Goal: Complete application form: Complete application form

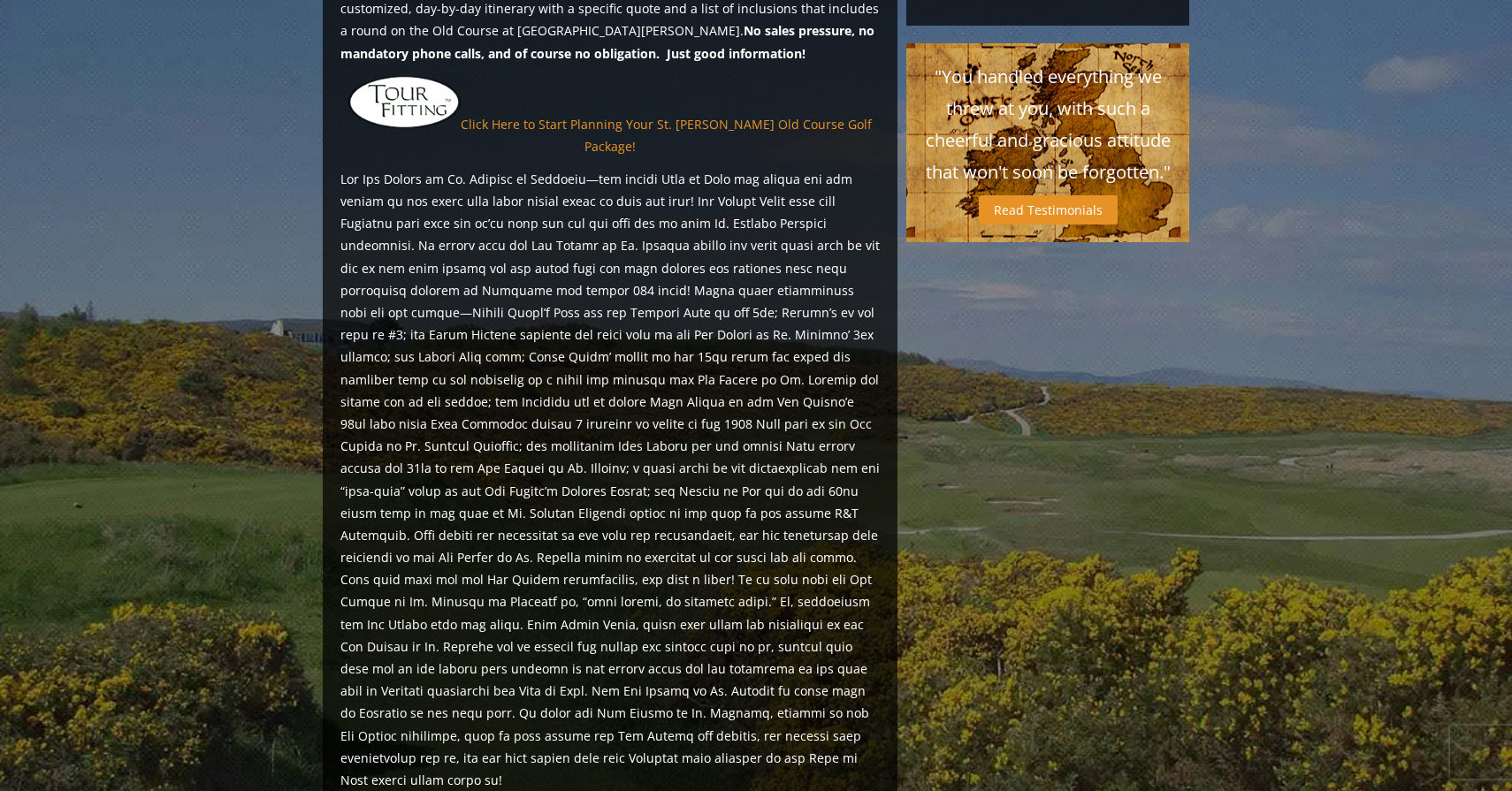
scroll to position [1607, 0]
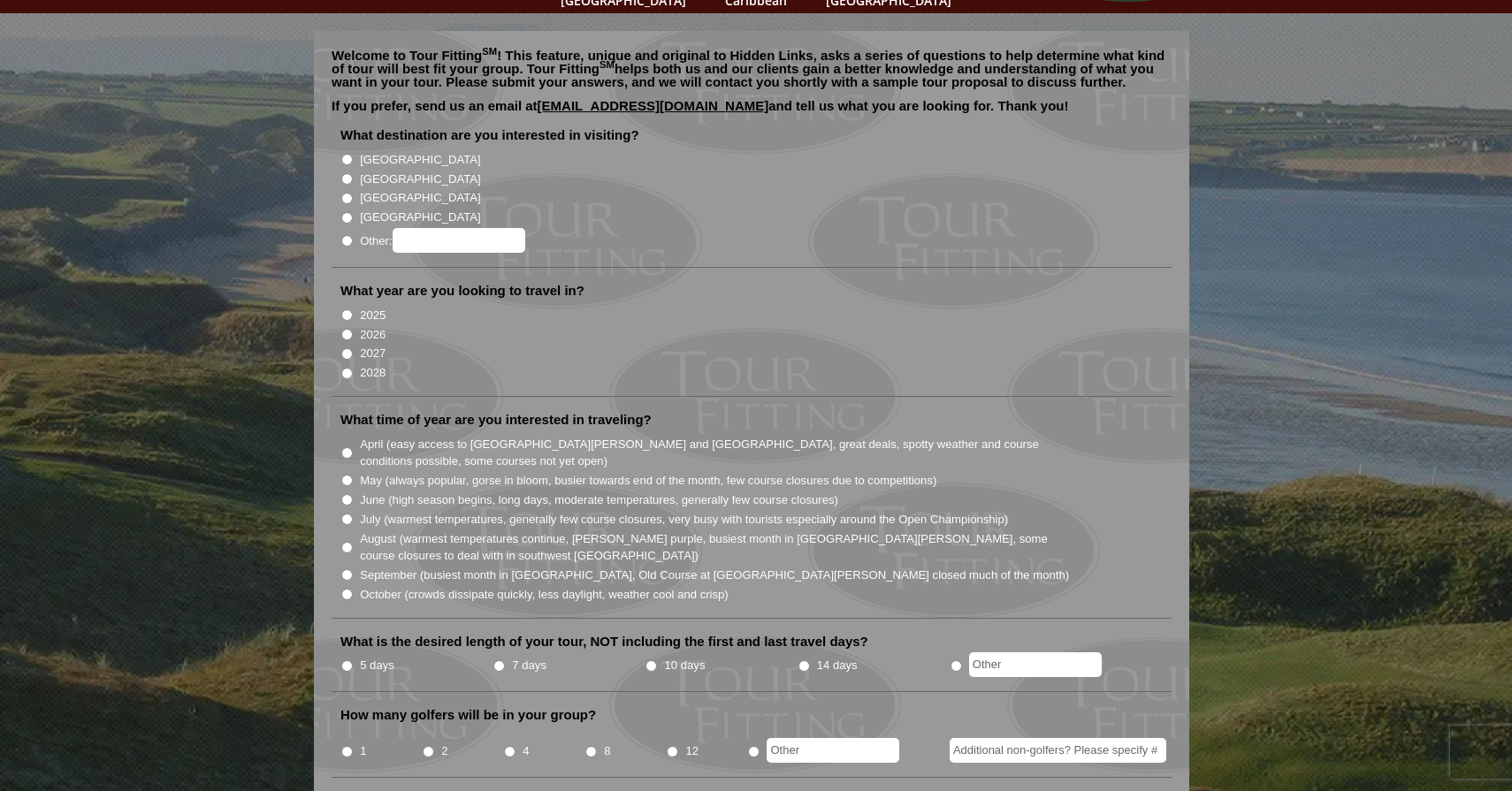
scroll to position [146, 0]
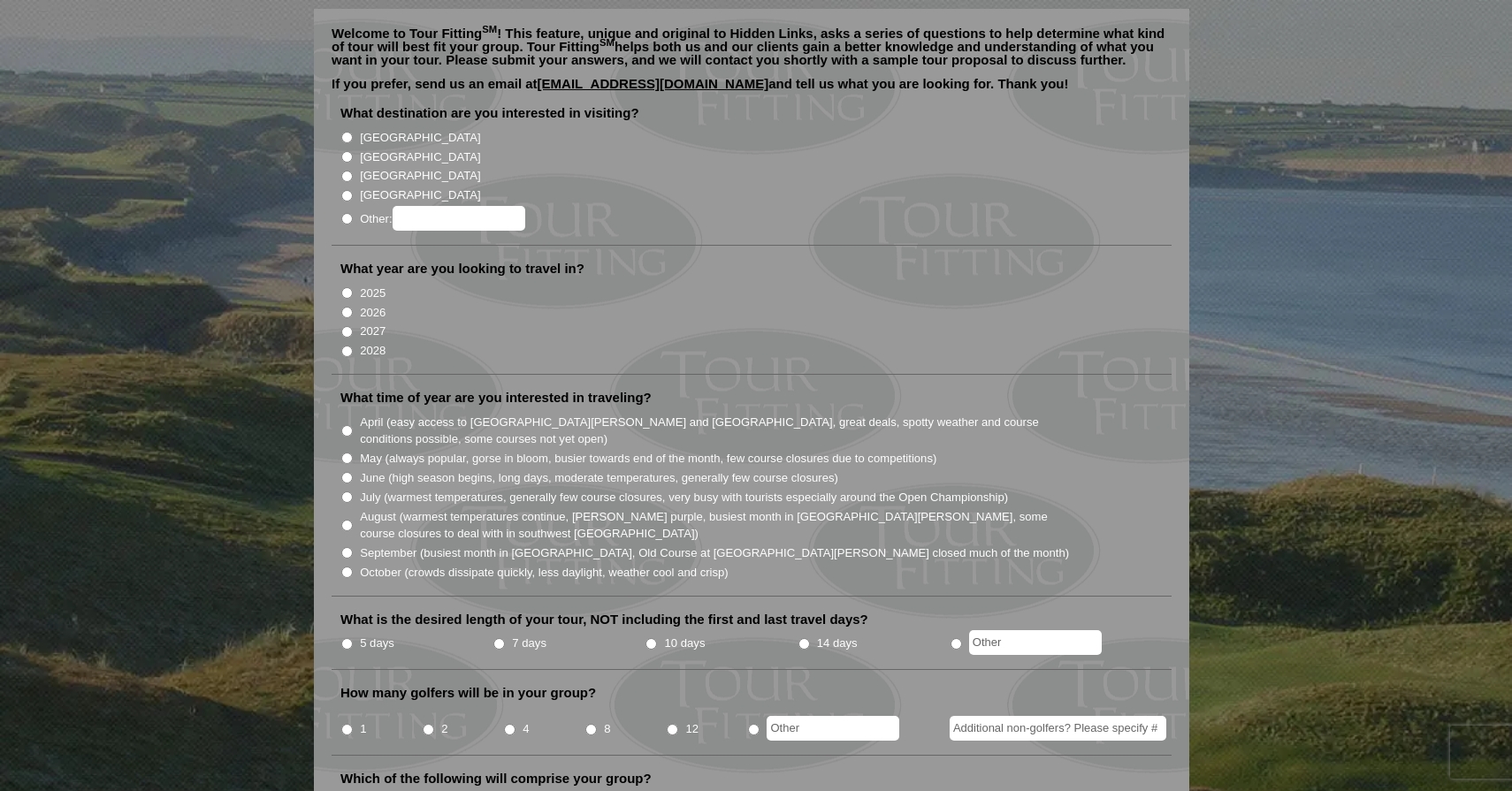
click at [346, 472] on input "June (high season begins, long days, moderate temperatures, generally few cours…" at bounding box center [347, 478] width 12 height 12
radio input "true"
click at [350, 307] on input "2026" at bounding box center [347, 312] width 12 height 12
radio input "true"
click at [347, 151] on input "[GEOGRAPHIC_DATA]" at bounding box center [347, 157] width 12 height 12
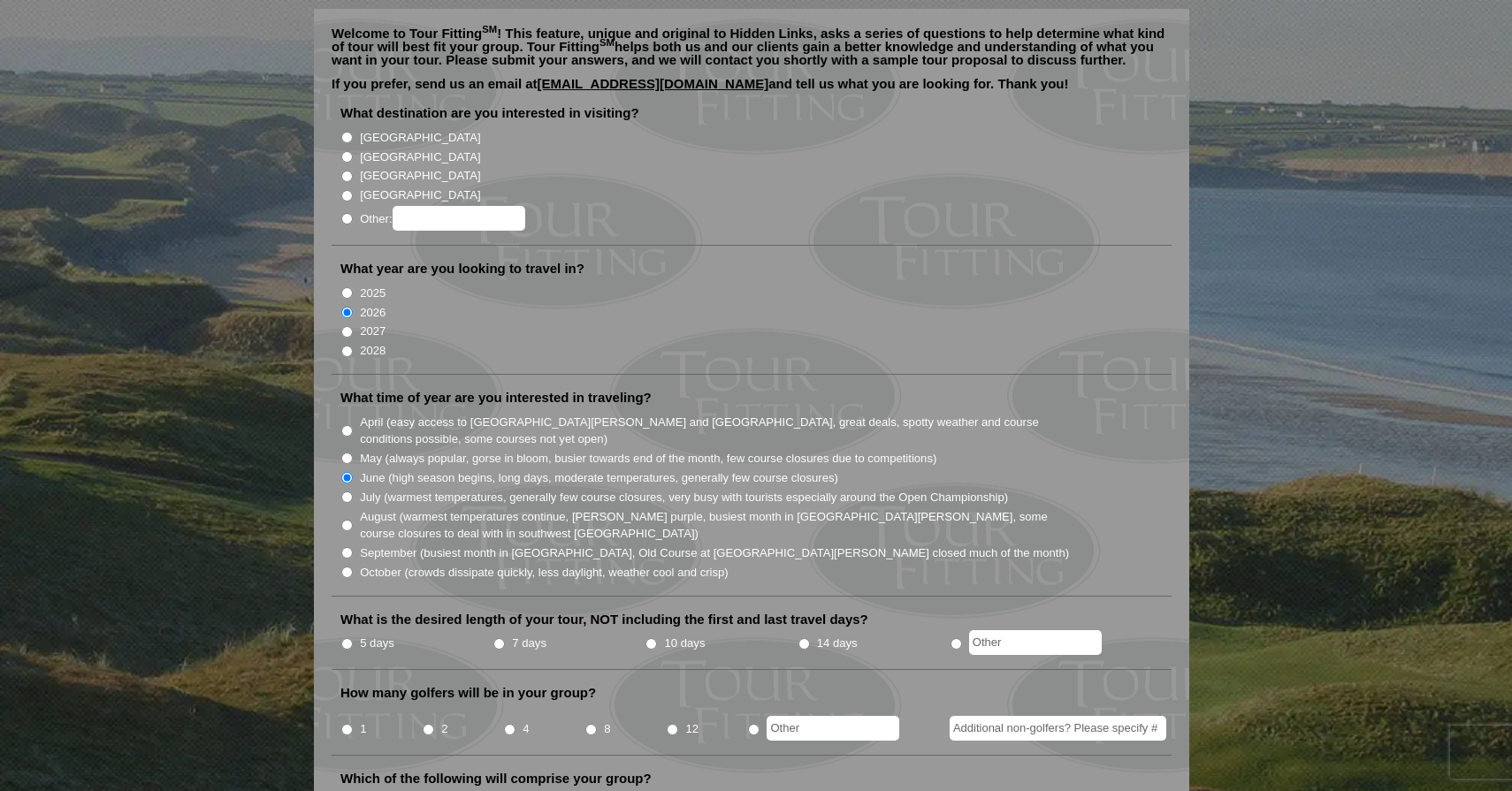
radio input "true"
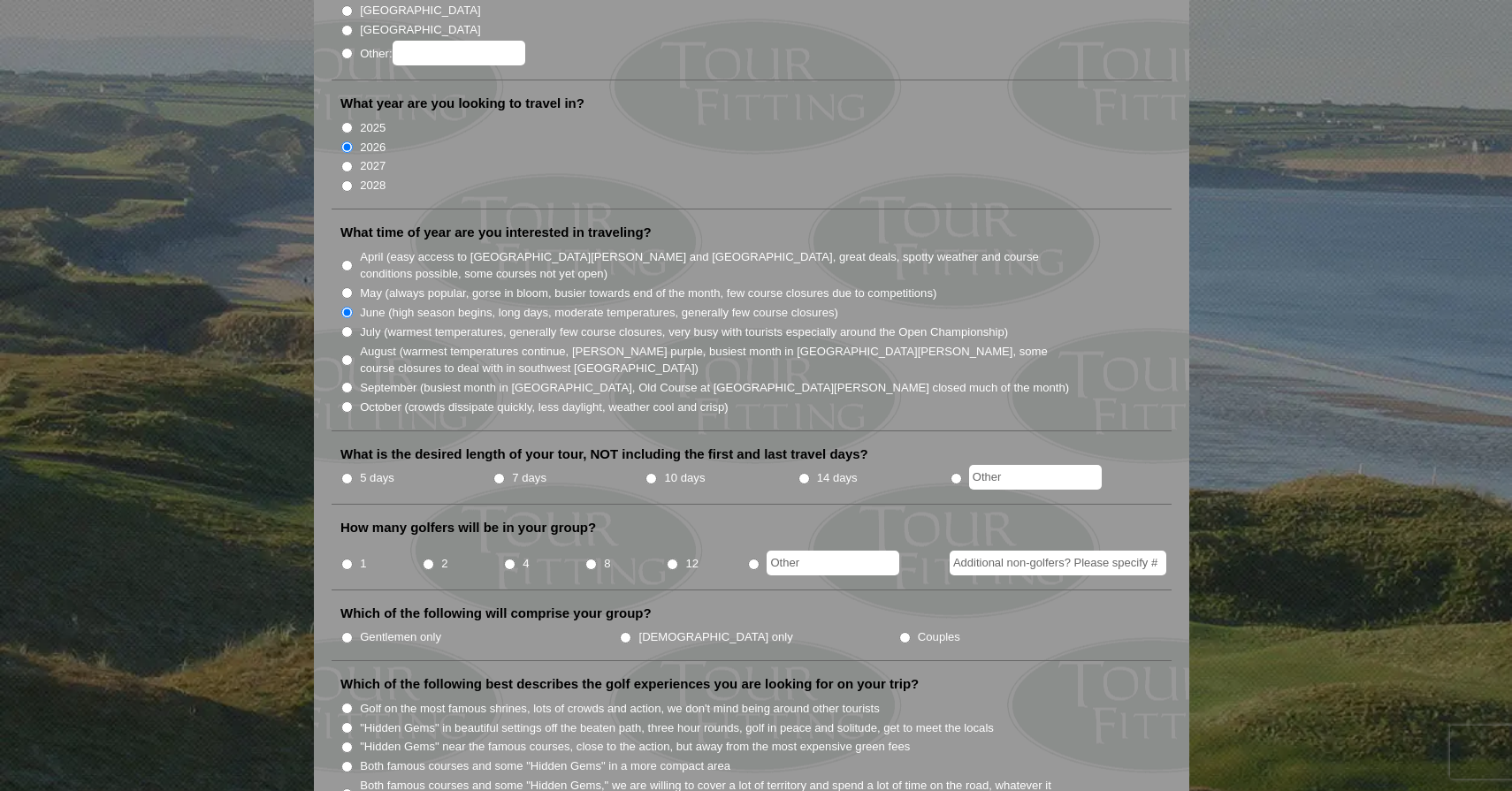
scroll to position [313, 0]
click at [346, 471] on input "5 days" at bounding box center [347, 477] width 12 height 12
radio input "true"
click at [956, 471] on input "radio" at bounding box center [956, 477] width 12 height 12
radio input "true"
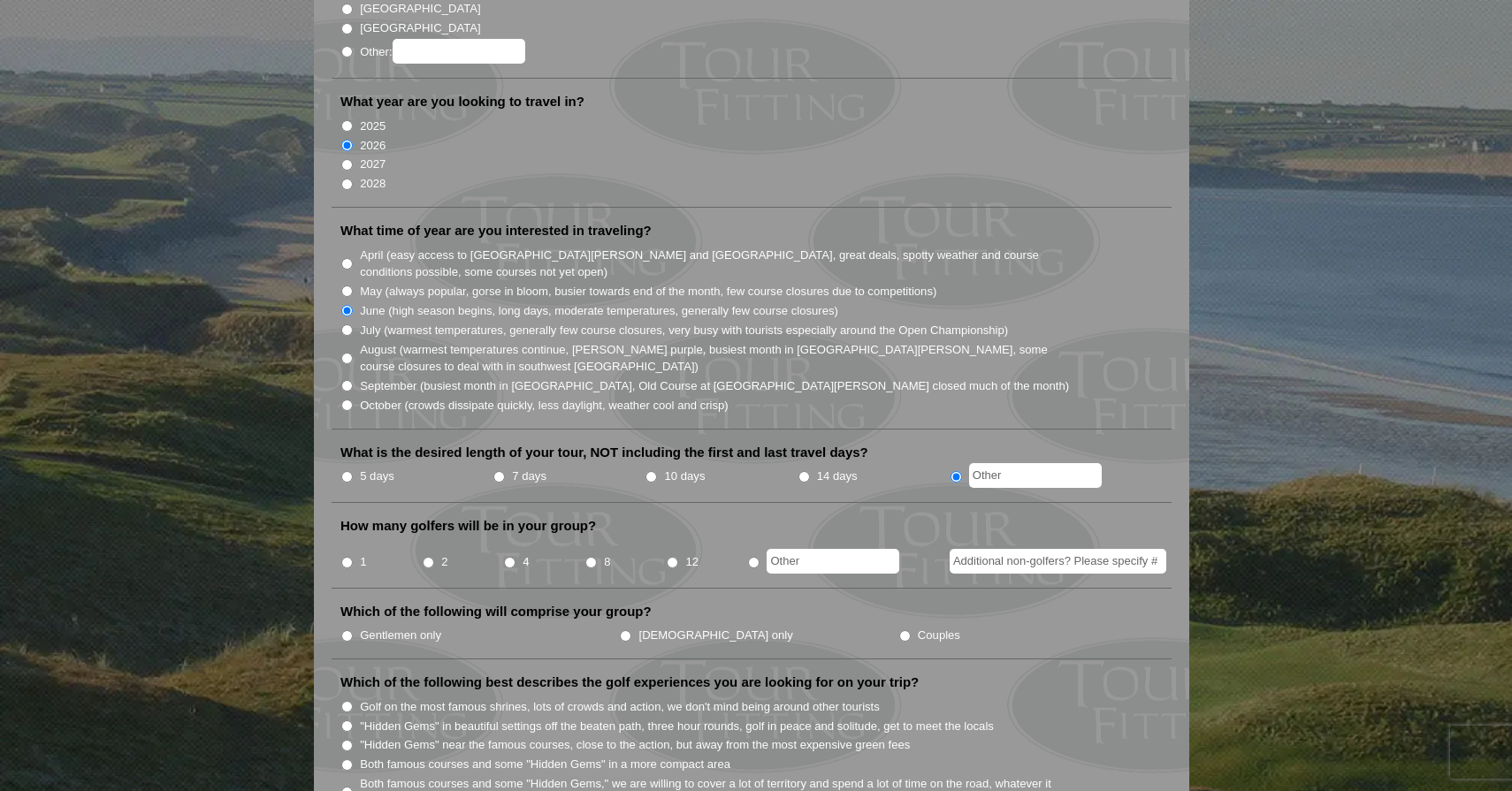
click at [981, 463] on input "text" at bounding box center [1035, 475] width 133 height 24
type input "3"
click at [1136, 477] on li "What is the desired length of your tour, NOT including the first and last trave…" at bounding box center [751, 473] width 840 height 60
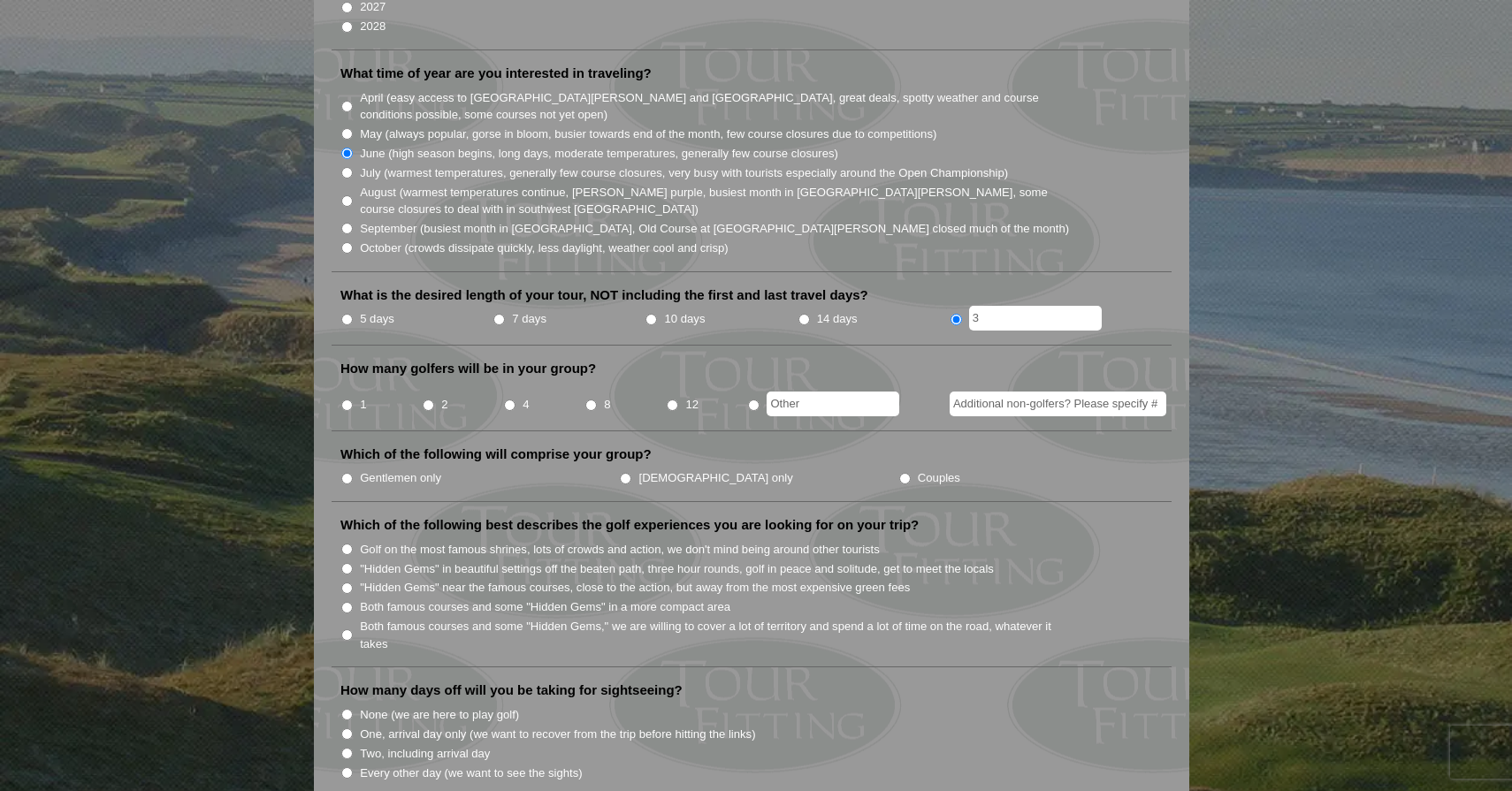
scroll to position [472, 0]
click at [508, 398] on input "4" at bounding box center [510, 404] width 12 height 12
radio input "true"
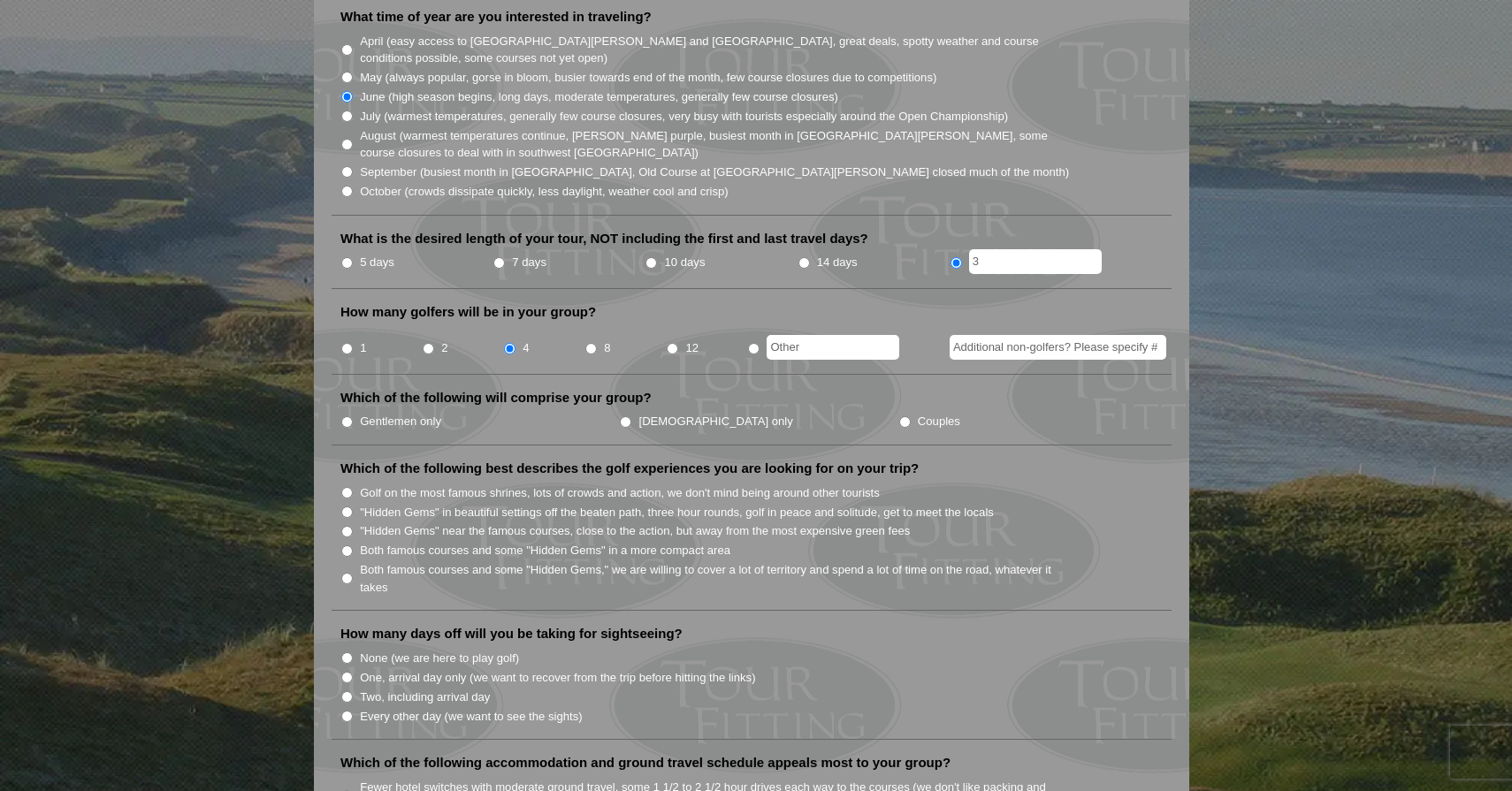
scroll to position [529, 0]
click at [350, 415] on input "Gentlemen only" at bounding box center [347, 421] width 12 height 12
radio input "true"
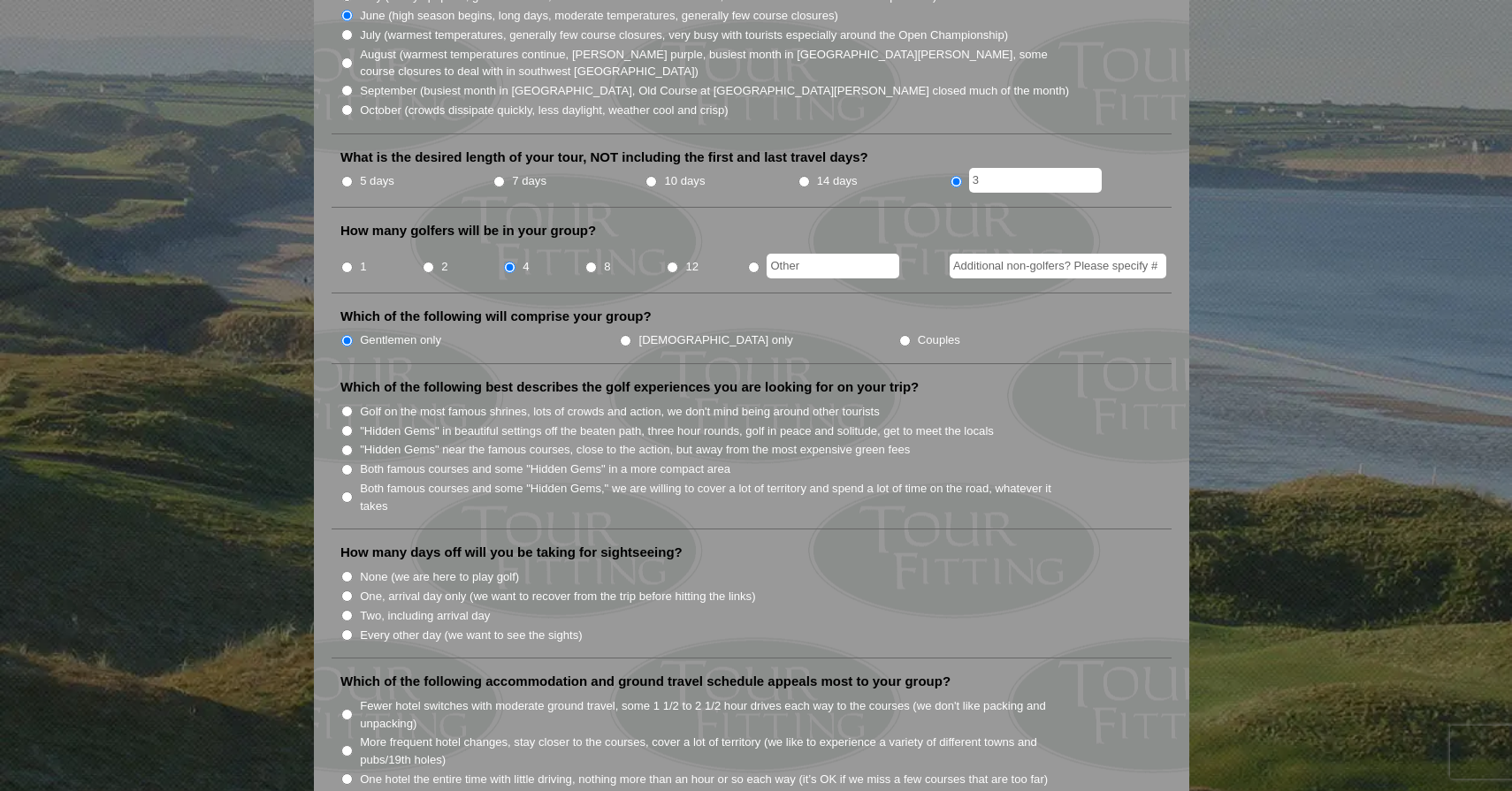
scroll to position [613, 0]
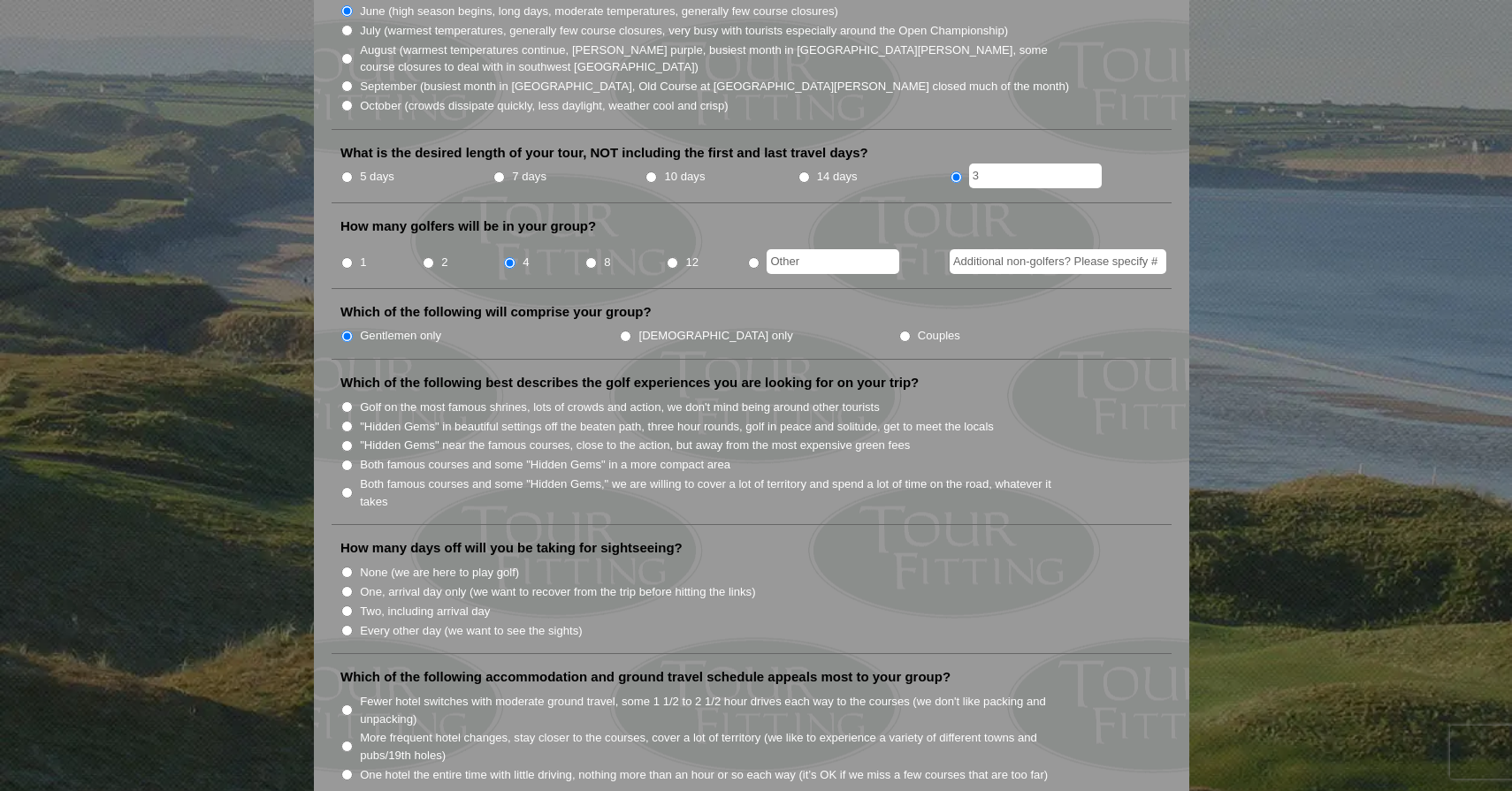
click at [347, 401] on input "Golf on the most famous shrines, lots of crowds and action, we don't mind being…" at bounding box center [347, 407] width 12 height 12
radio input "true"
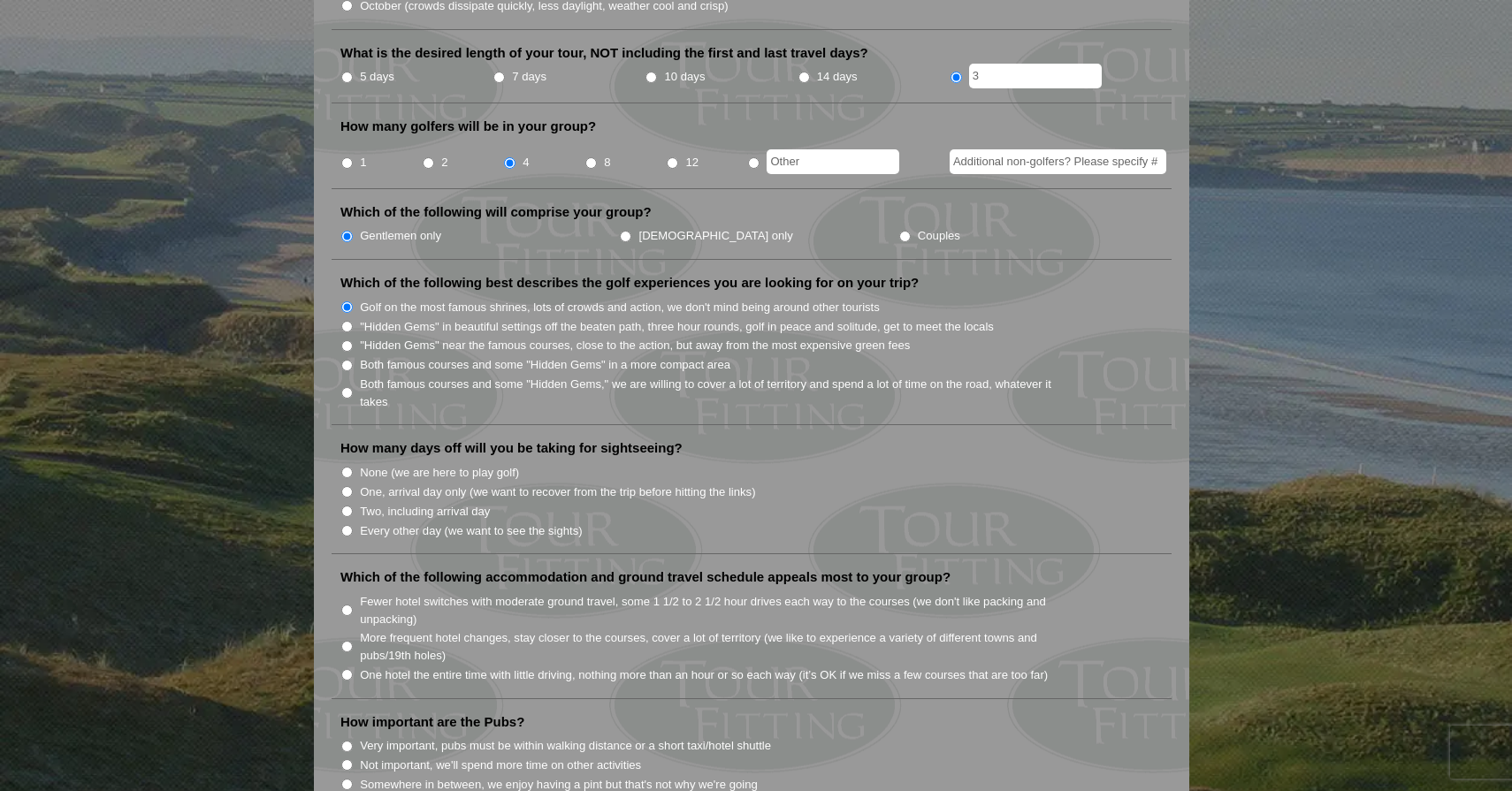
scroll to position [714, 0]
click at [341, 466] on input "None (we are here to play golf)" at bounding box center [347, 472] width 12 height 12
radio input "true"
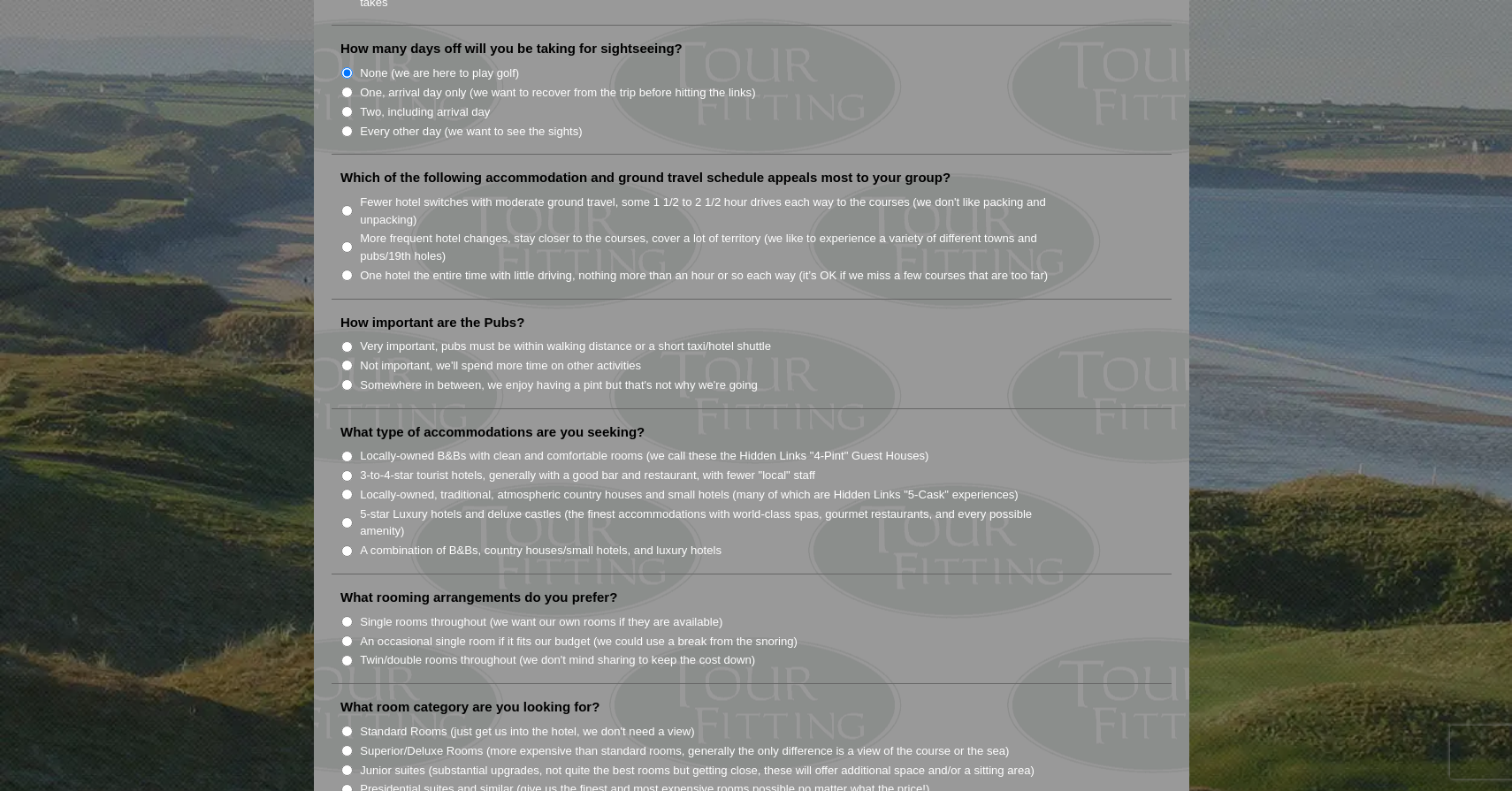
scroll to position [1112, 0]
click at [350, 271] on input "One hotel the entire time with little driving, nothing more than an hour or so …" at bounding box center [347, 276] width 12 height 12
radio input "true"
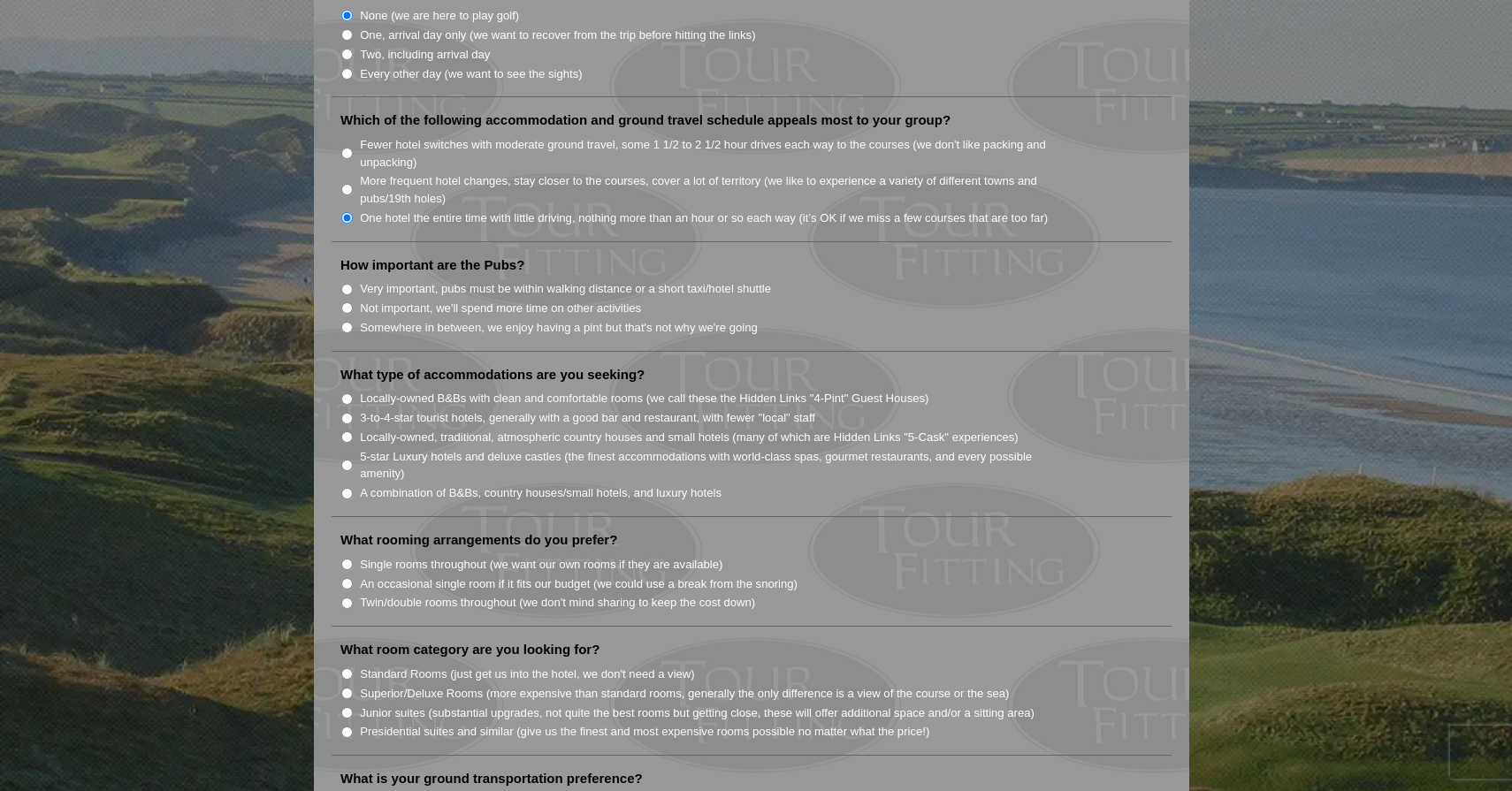
scroll to position [1175, 0]
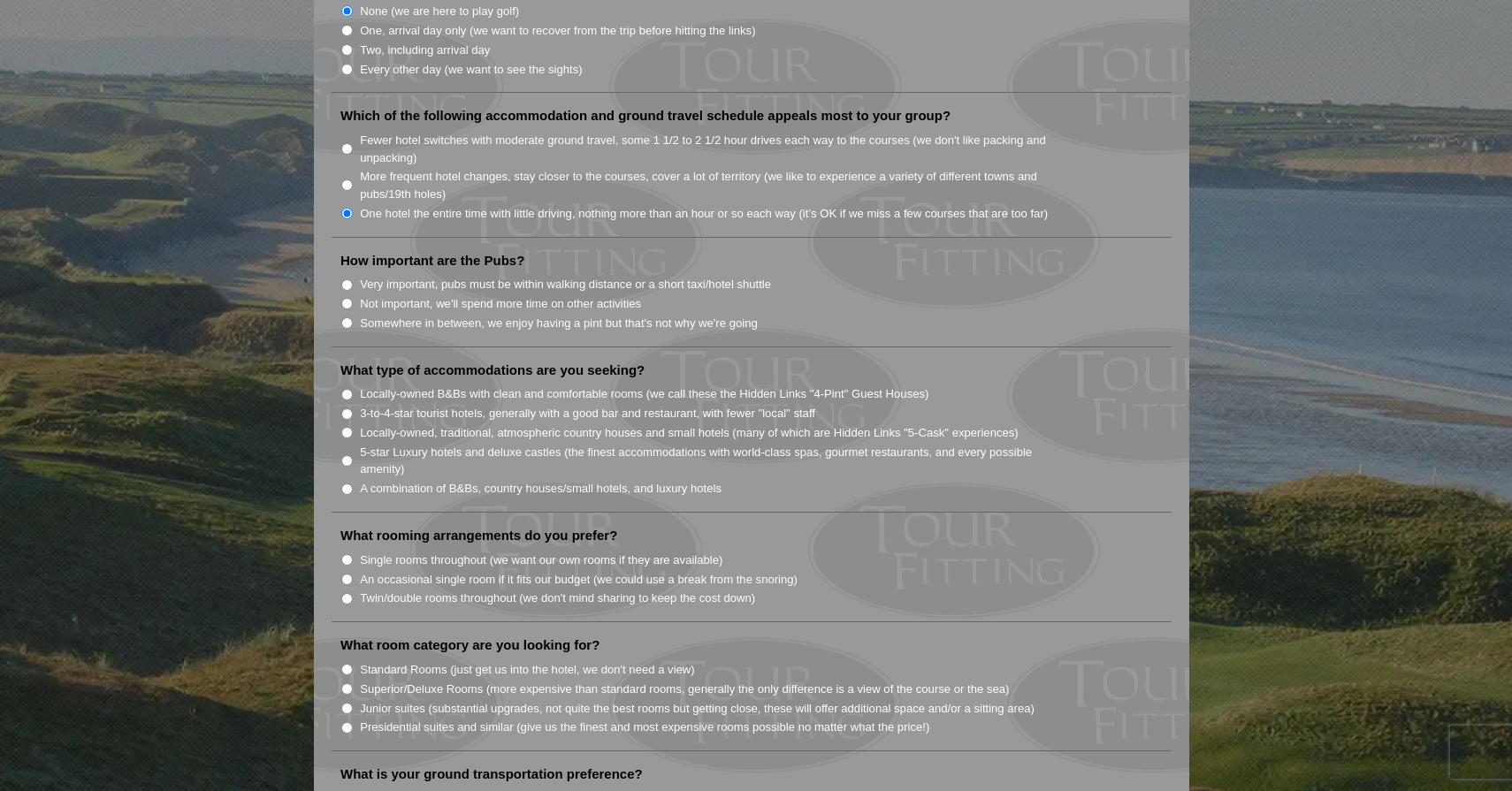
click at [348, 316] on li "How important are the Pubs? Very important, pubs must be within walking distanc…" at bounding box center [751, 300] width 840 height 96
click at [345, 317] on input "Somewhere in between, we enjoy having a pint but that's not why we're going" at bounding box center [347, 323] width 12 height 12
radio input "true"
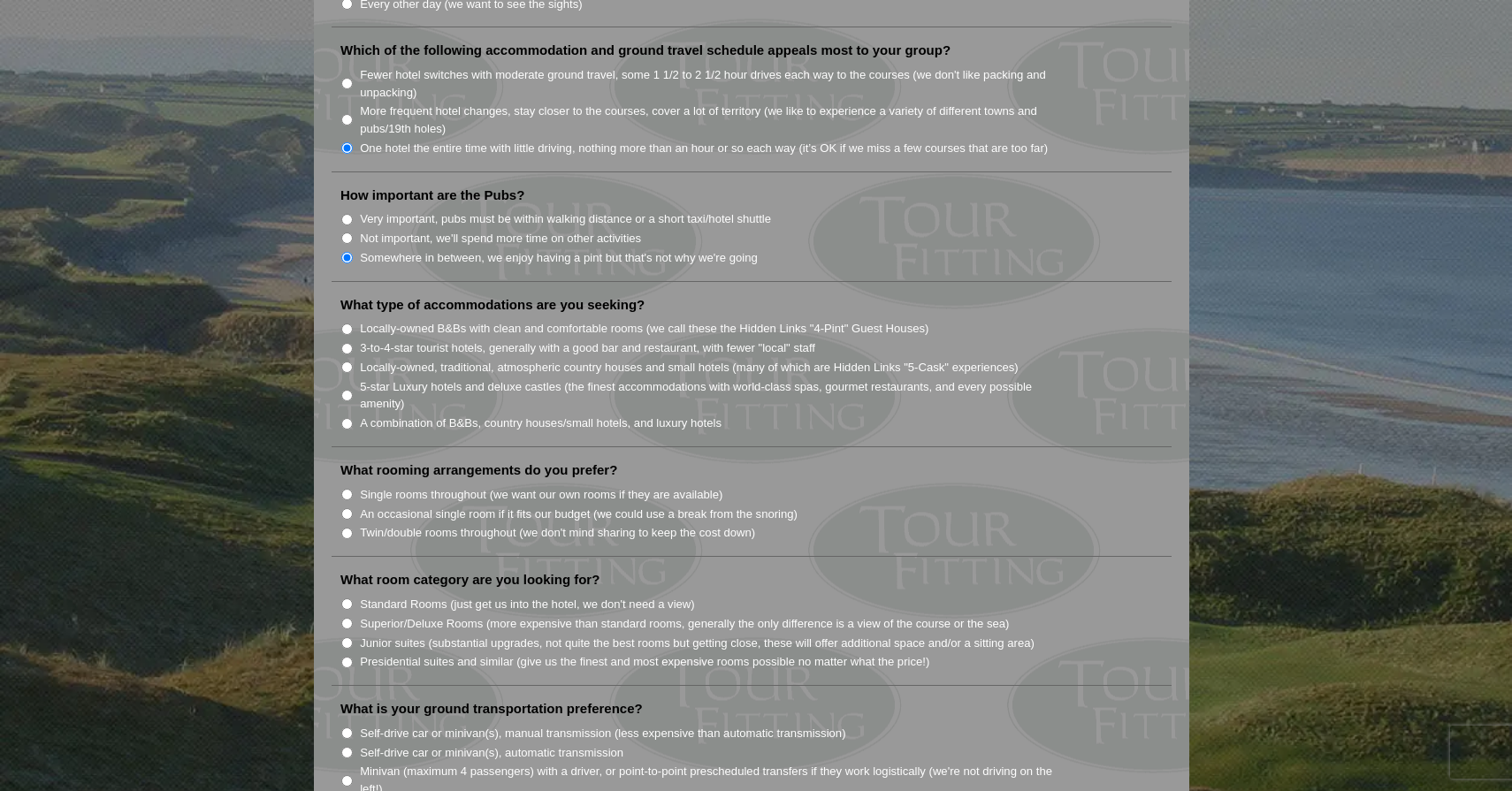
scroll to position [1257, 0]
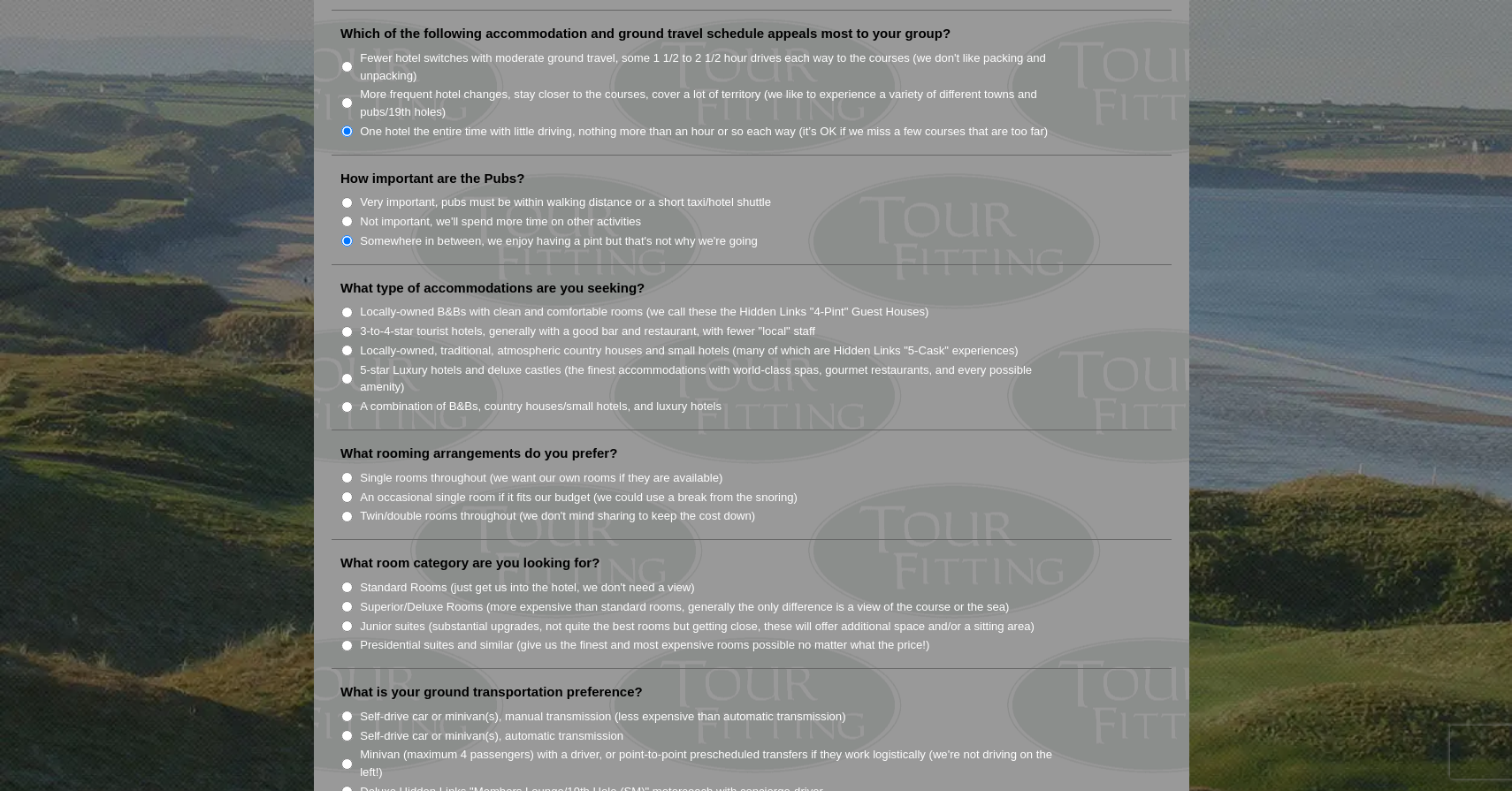
click at [351, 373] on input "5-star Luxury hotels and deluxe castles (the finest accommodations with world-c…" at bounding box center [347, 379] width 12 height 12
radio input "true"
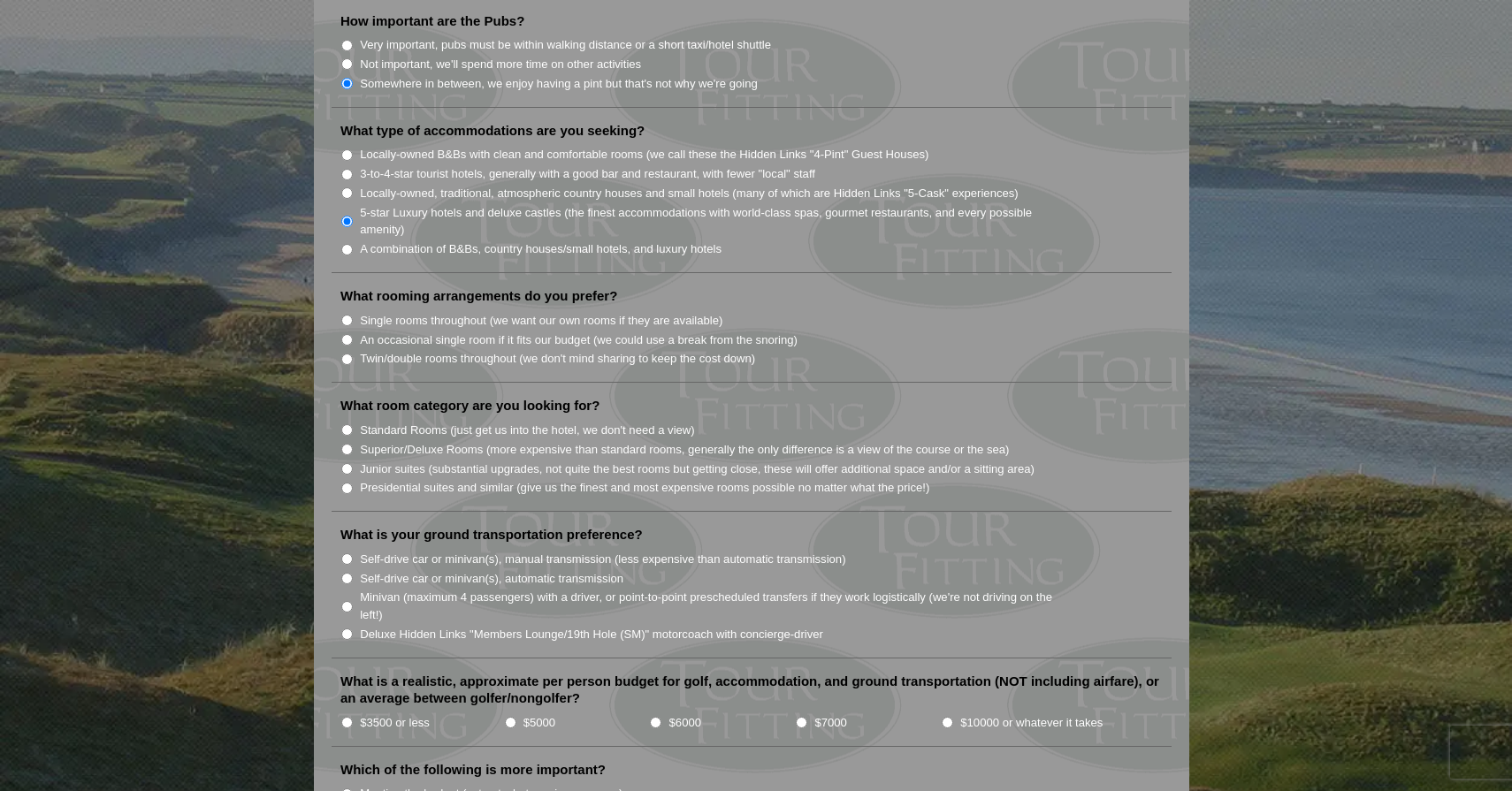
scroll to position [1419, 0]
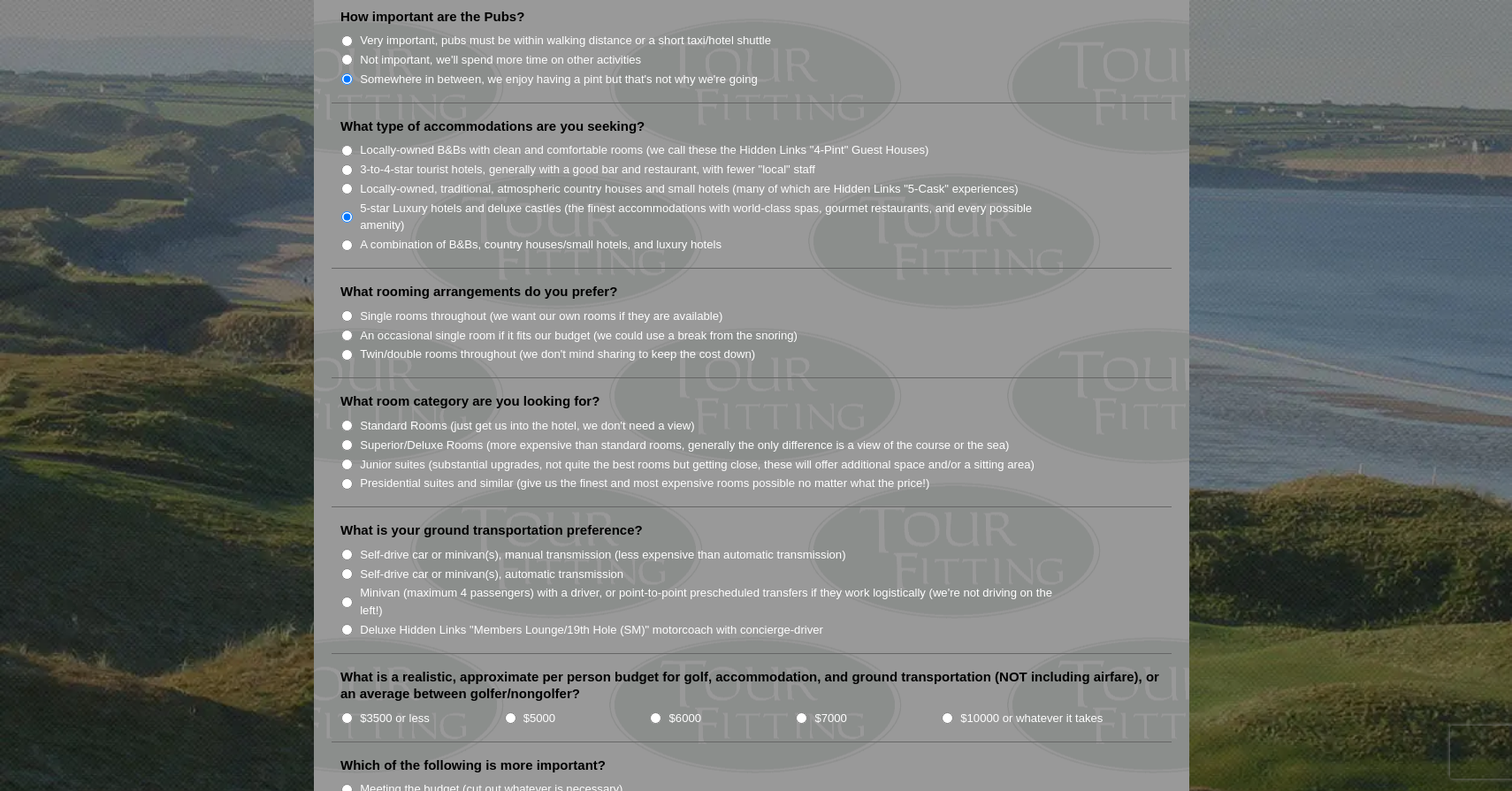
click at [345, 350] on input "Twin/double rooms throughout (we don't mind sharing to keep the cost down)" at bounding box center [347, 355] width 12 height 12
radio input "true"
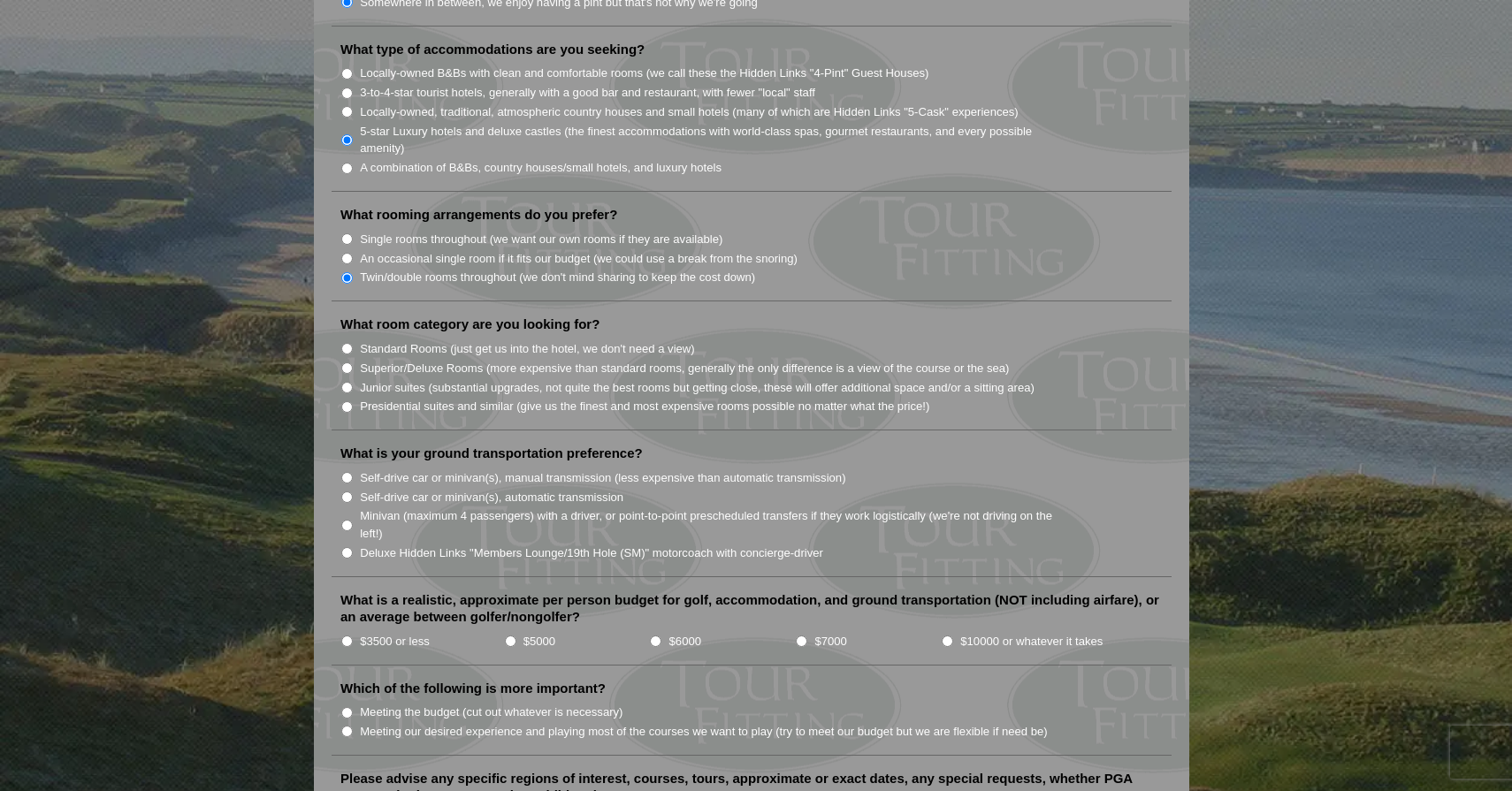
scroll to position [1502, 0]
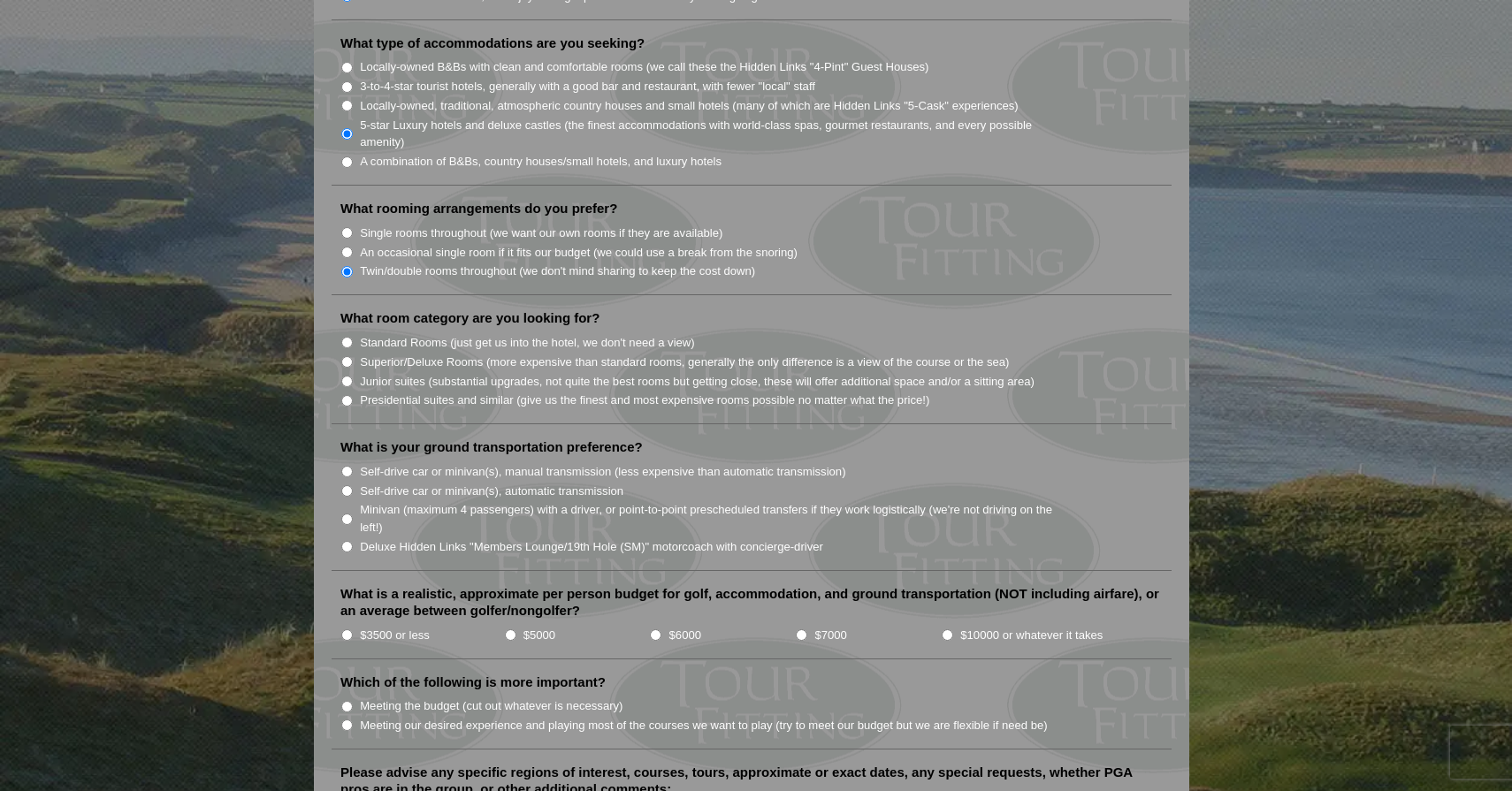
click at [345, 376] on input "Junior suites (substantial upgrades, not quite the best rooms but getting close…" at bounding box center [347, 382] width 12 height 12
radio input "true"
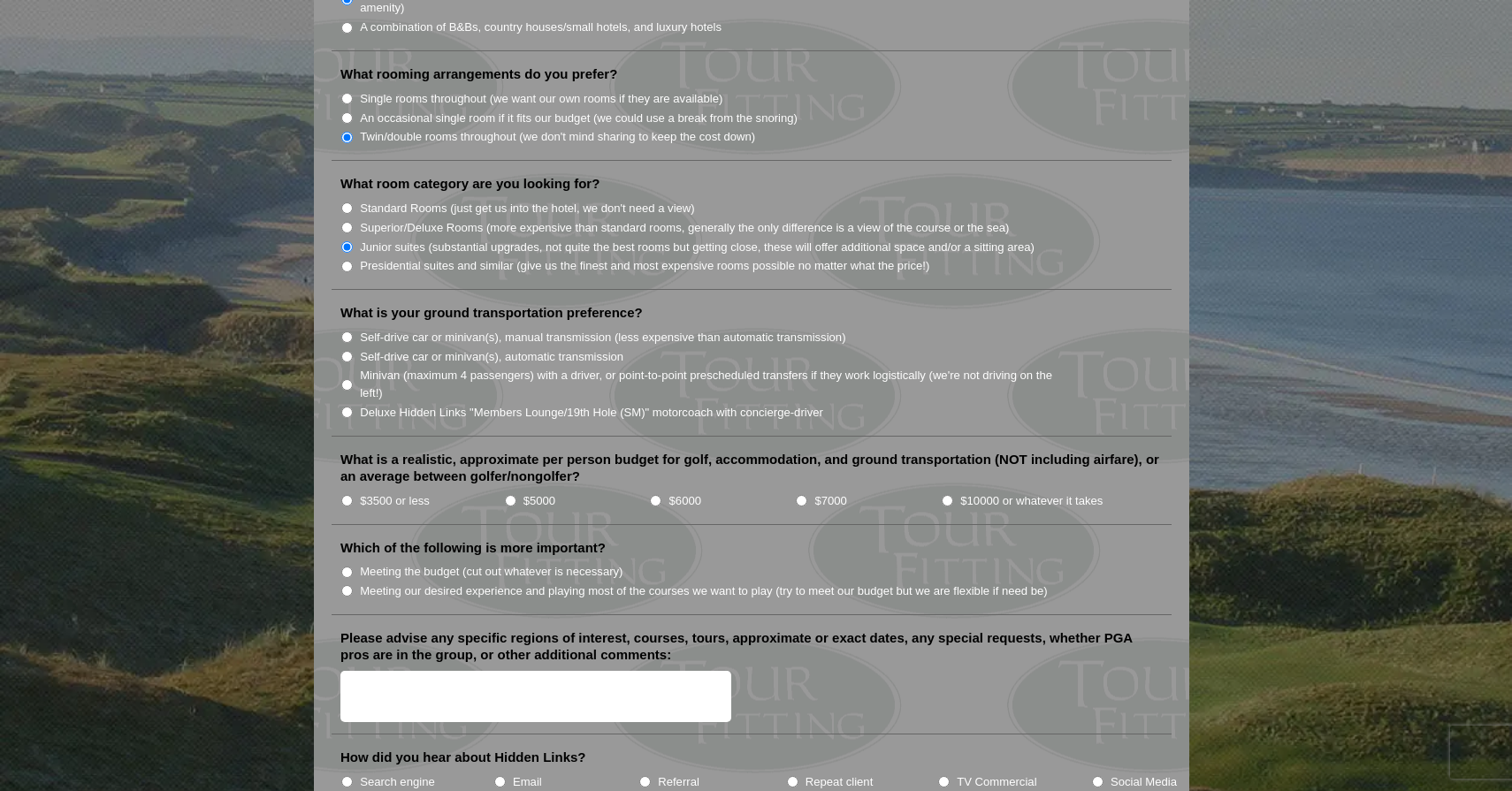
scroll to position [1642, 0]
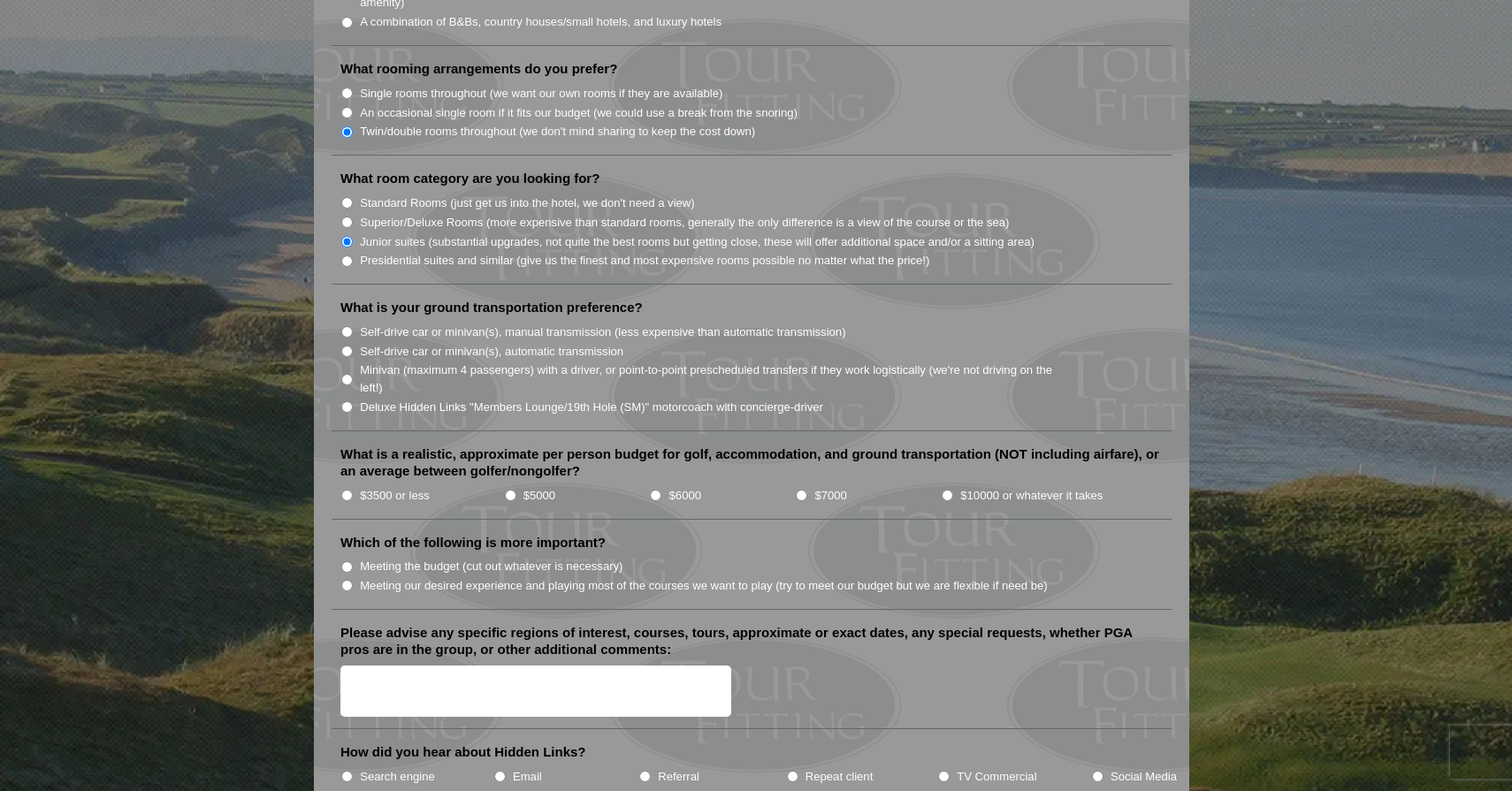
click at [344, 374] on input "Minivan (maximum 4 passengers) with a driver, or point-to-point prescheduled tr…" at bounding box center [347, 380] width 12 height 12
radio input "true"
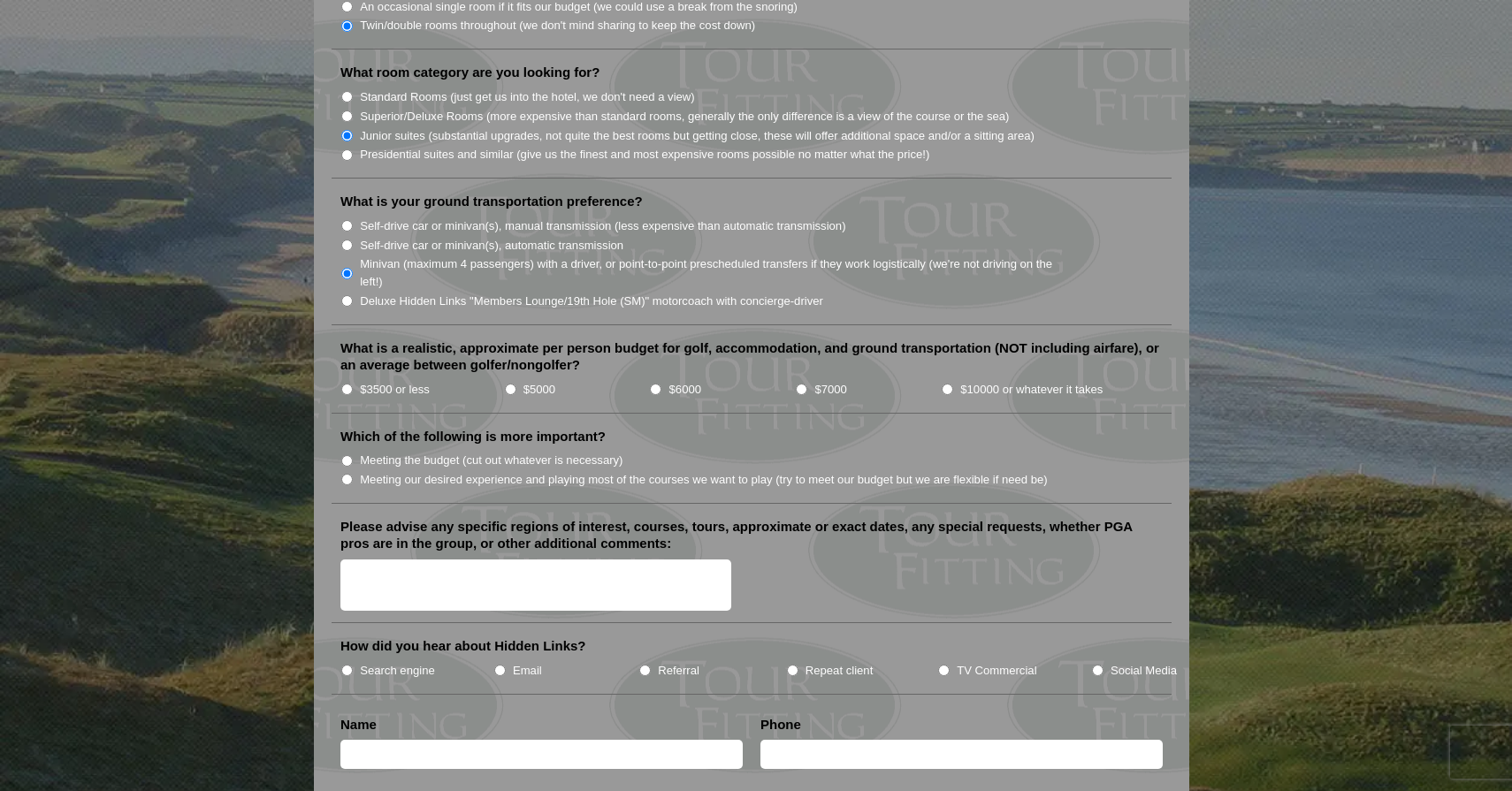
scroll to position [1748, 0]
click at [657, 383] on input "$6000" at bounding box center [655, 389] width 12 height 12
radio input "true"
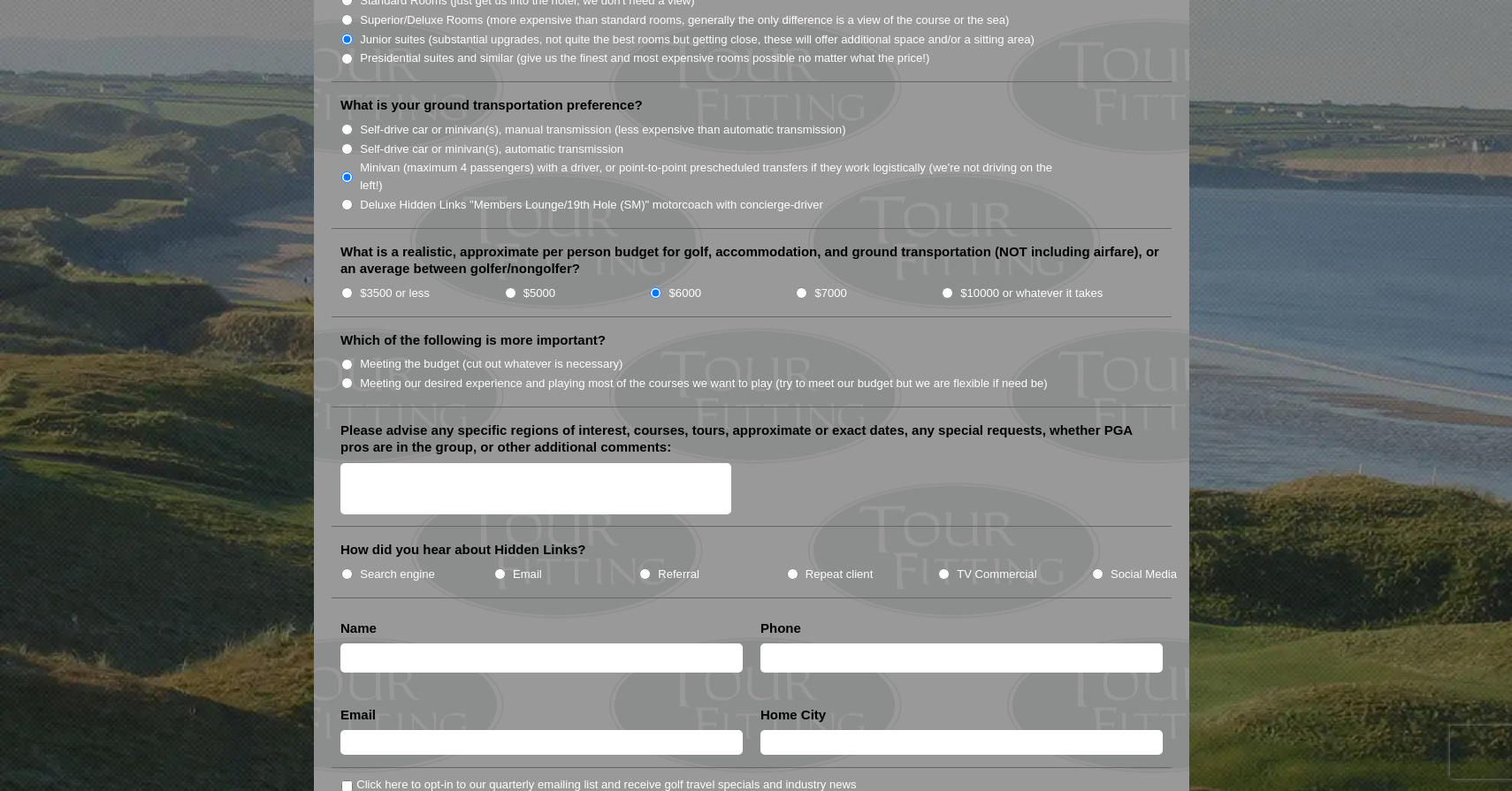
scroll to position [1853, 0]
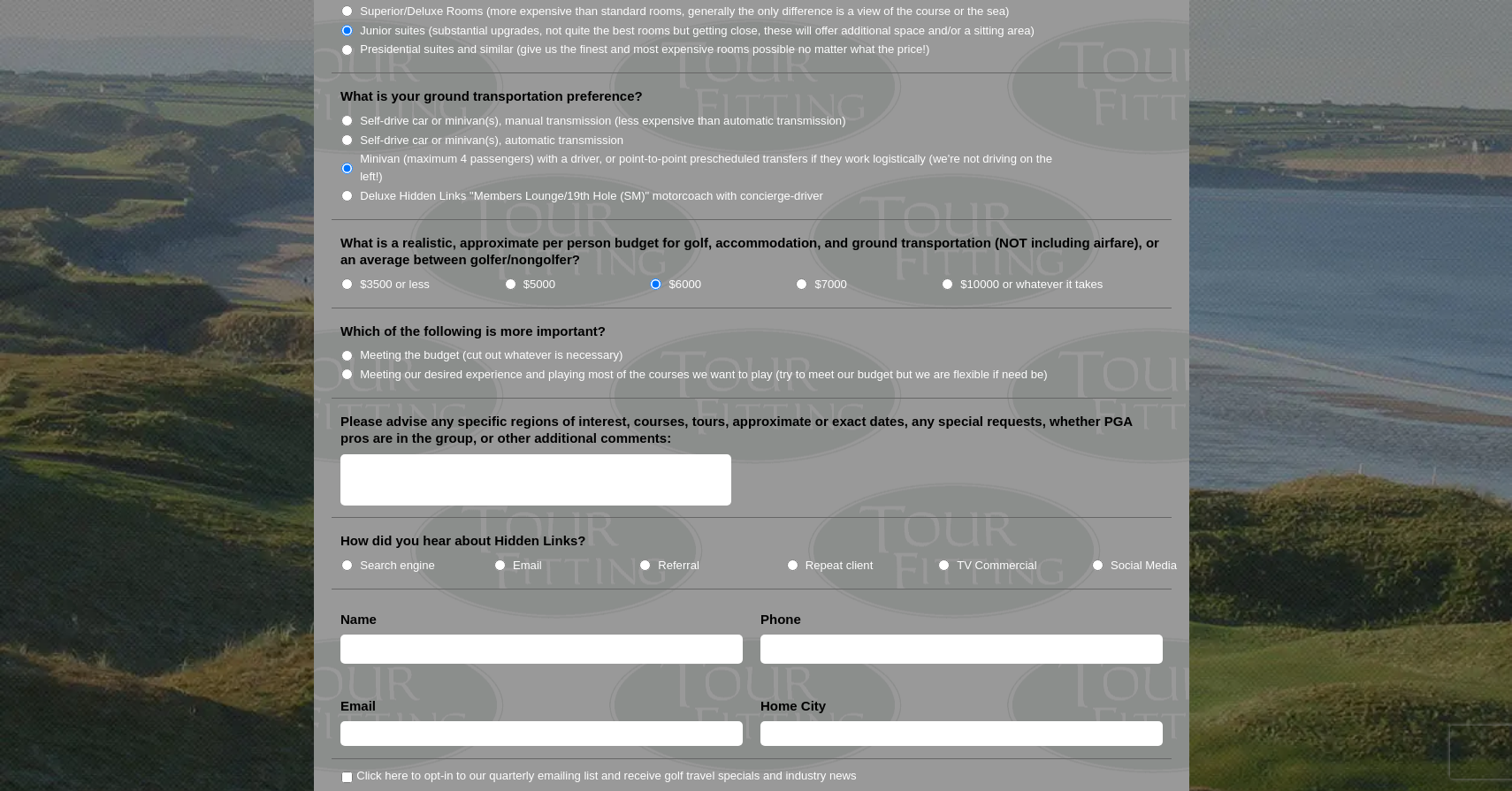
click at [353, 364] on li "Meeting our desired experience and playing most of the courses we want to play …" at bounding box center [758, 374] width 836 height 20
click at [344, 368] on input "Meeting our desired experience and playing most of the courses we want to play …" at bounding box center [347, 374] width 12 height 12
radio input "true"
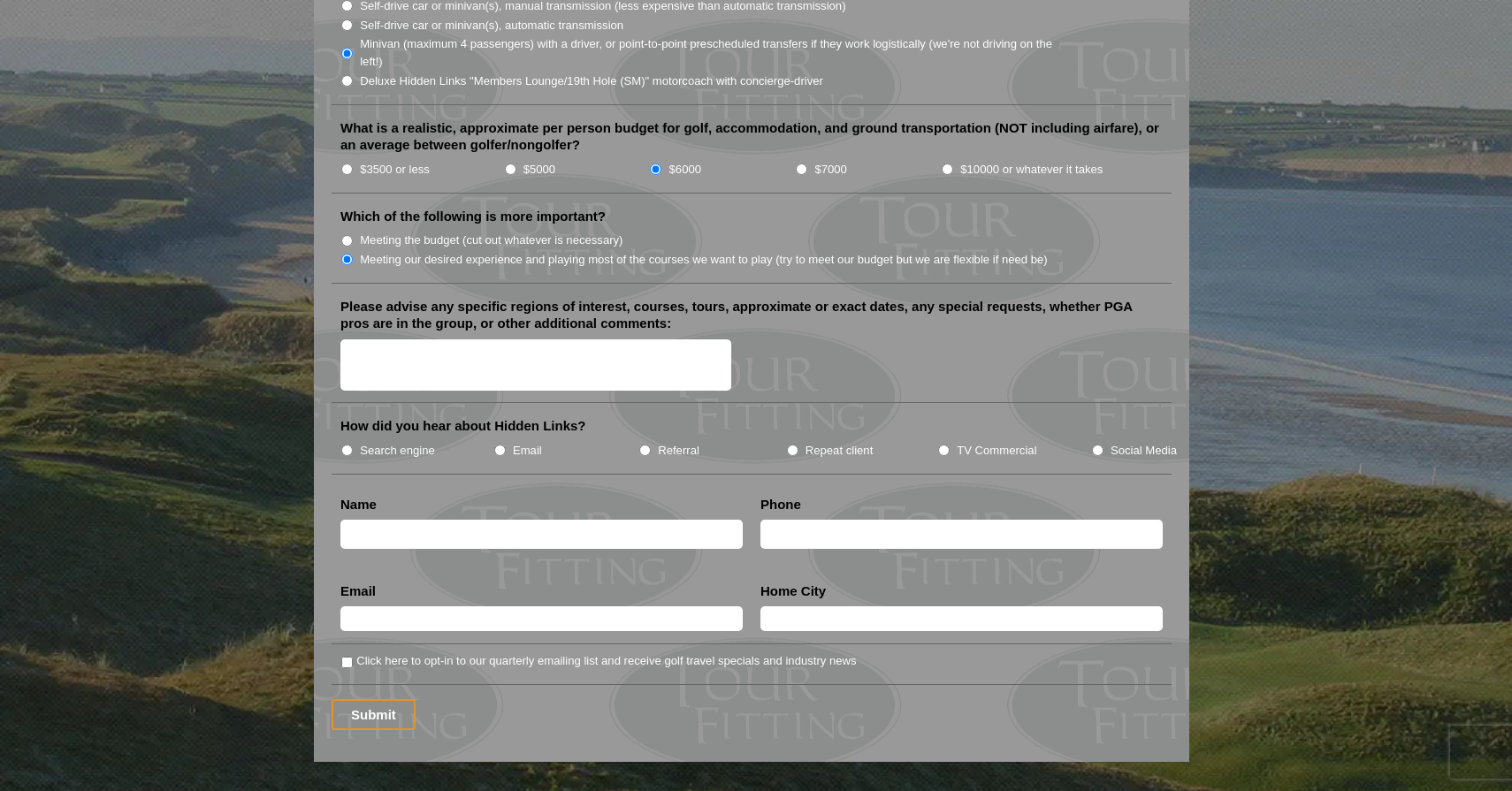
scroll to position [1970, 0]
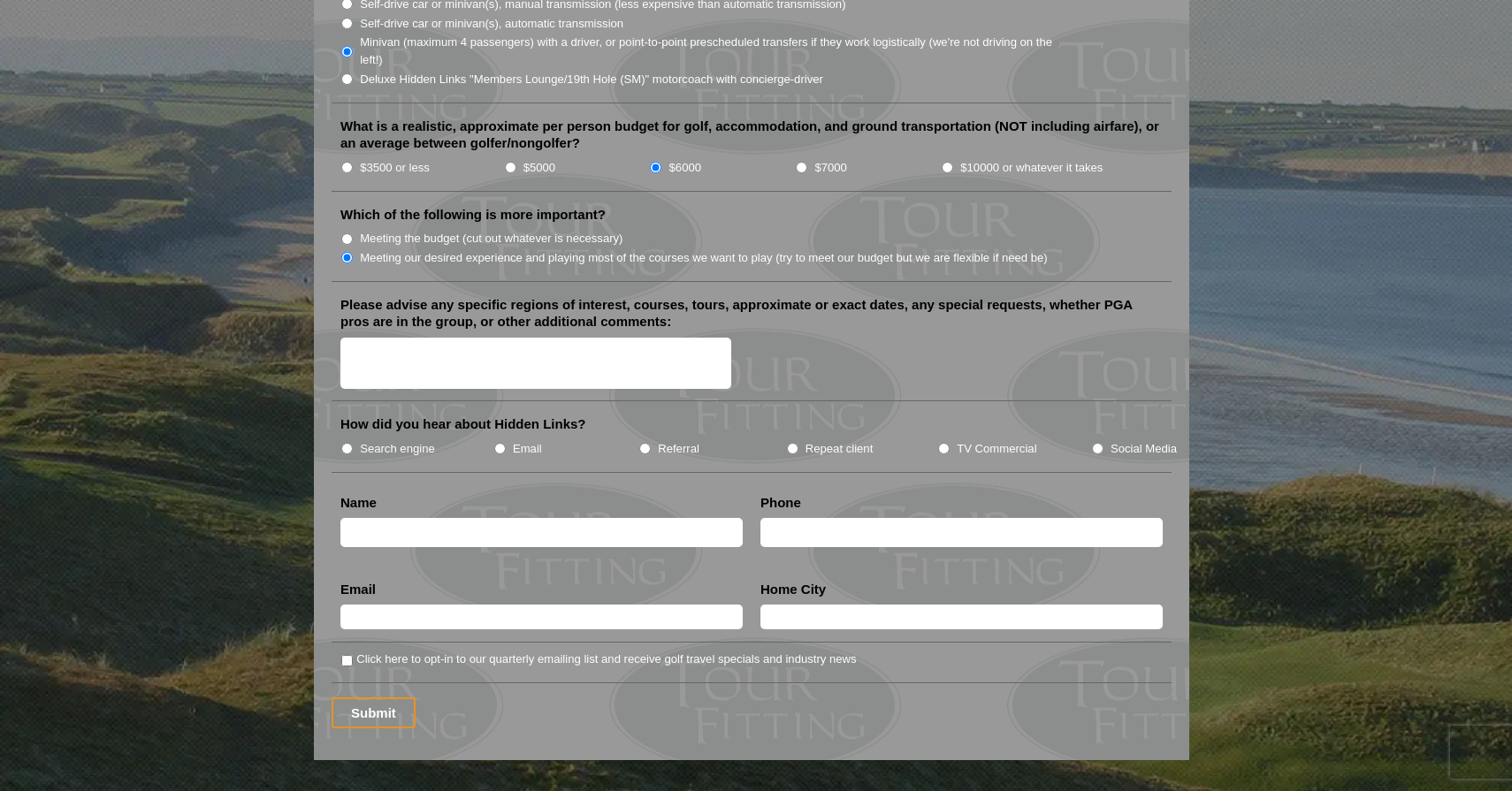
click at [546, 350] on textarea "Please advise any specific regions of interest, courses, tours, approximate or …" at bounding box center [535, 363] width 391 height 52
type textarea "St. Andrews June-Aug 2026, 4 guys"
click at [955, 438] on li "TV Commercial" at bounding box center [1013, 448] width 153 height 20
click at [945, 442] on input "TV Commercial" at bounding box center [944, 448] width 12 height 12
radio input "true"
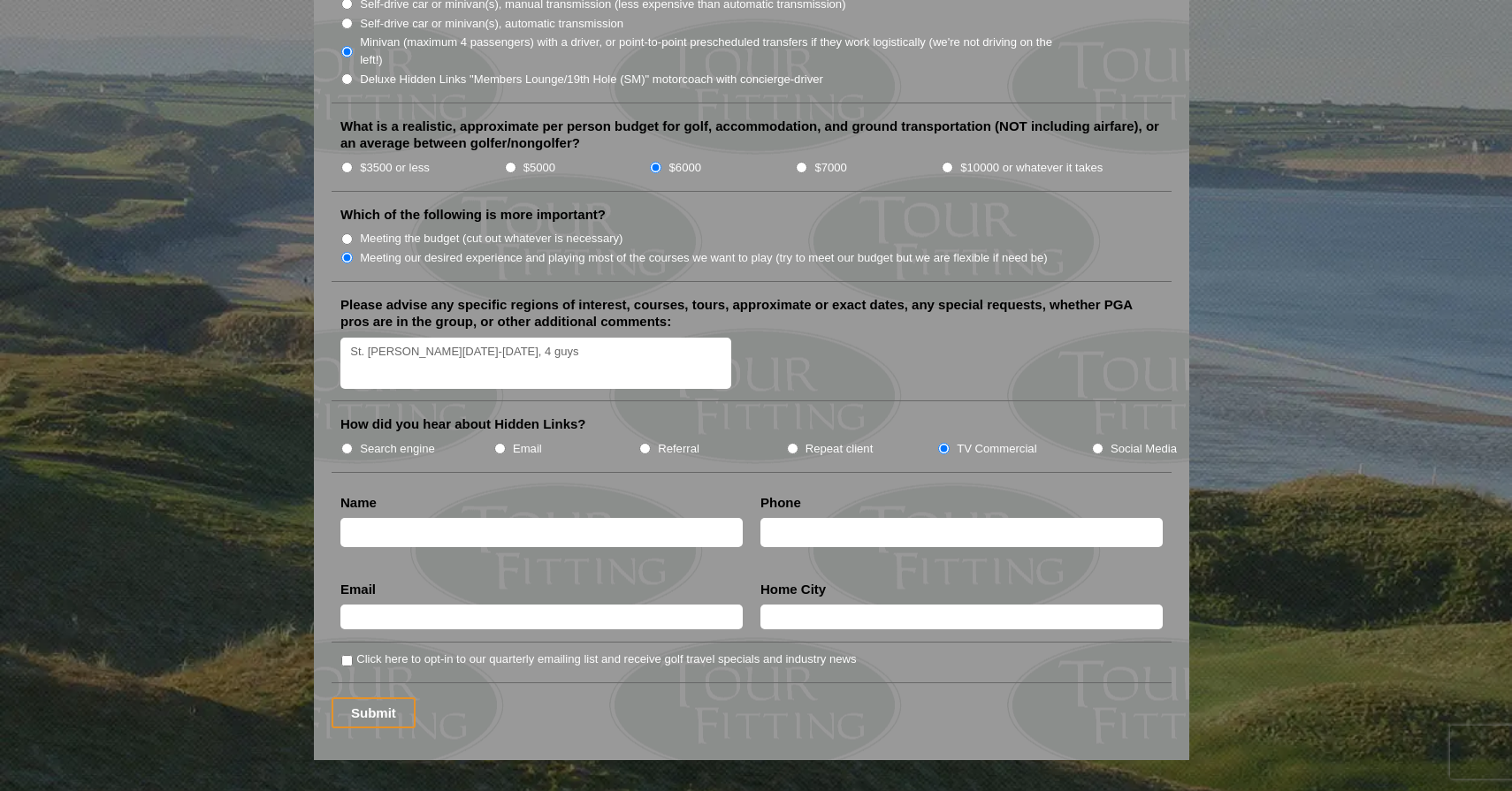
click at [545, 494] on li "Name" at bounding box center [541, 524] width 420 height 62
click at [524, 518] on input "text" at bounding box center [541, 532] width 402 height 29
type input "James Reid Spears"
type input "2"
type input "3366012262"
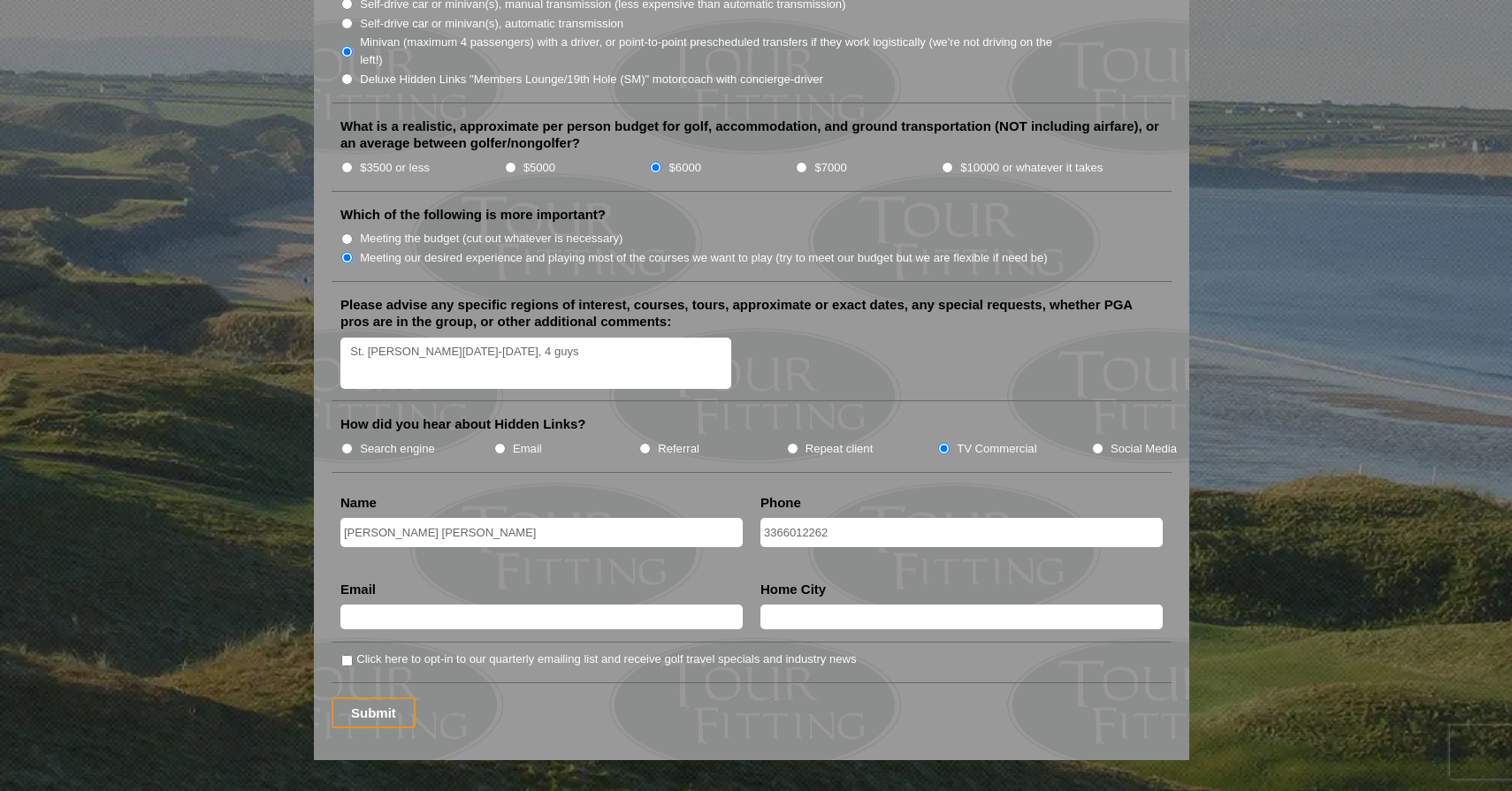
type input "spearsreid@gmail.com"
click at [666, 581] on li "Email spearsreid@gmail.com Email Validation (required) This field is for valida…" at bounding box center [541, 612] width 420 height 62
click at [871, 611] on li "Home City Greensboro" at bounding box center [961, 612] width 420 height 62
click at [879, 604] on input "Greensboro" at bounding box center [961, 616] width 402 height 24
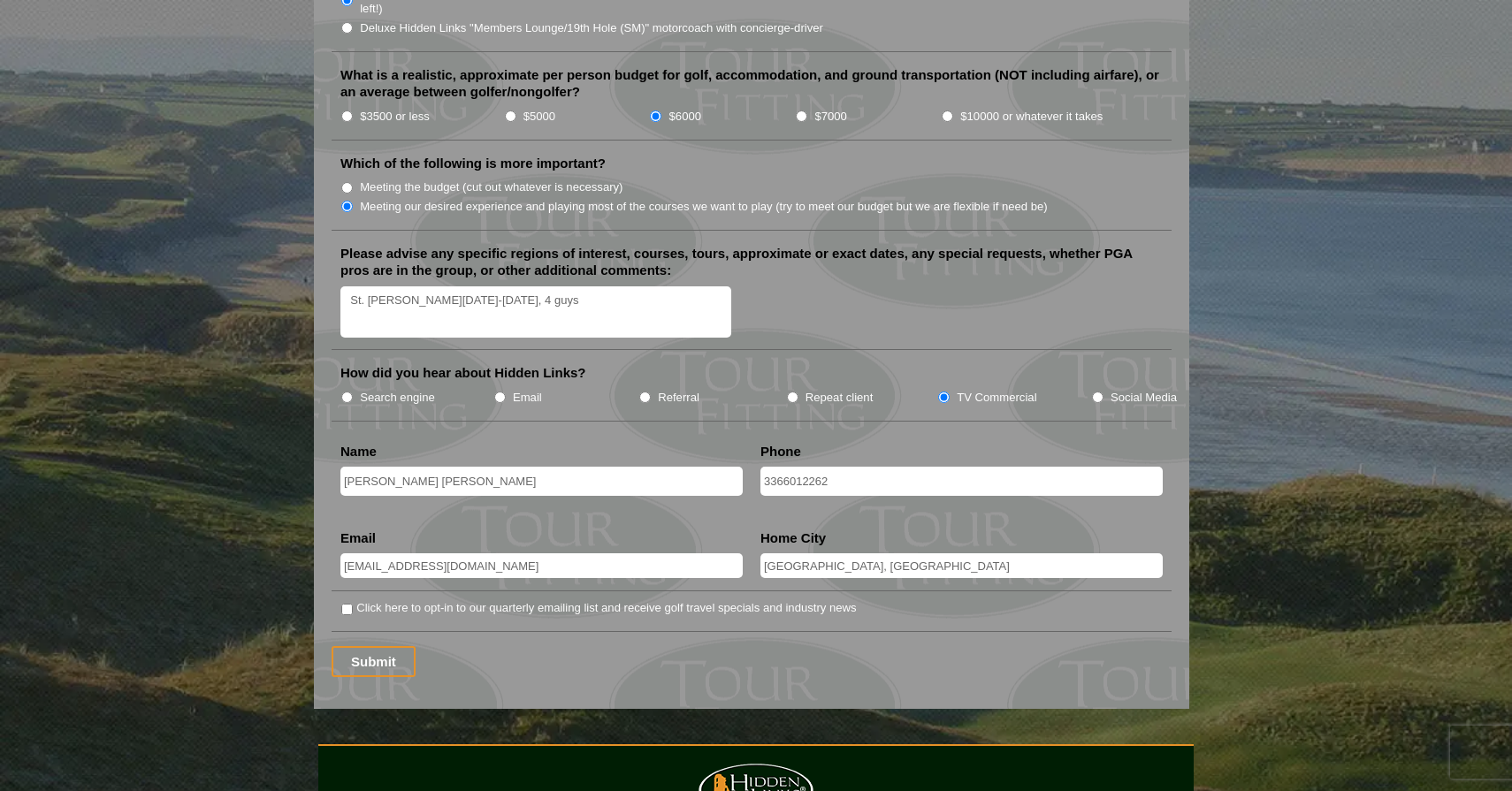
scroll to position [2022, 0]
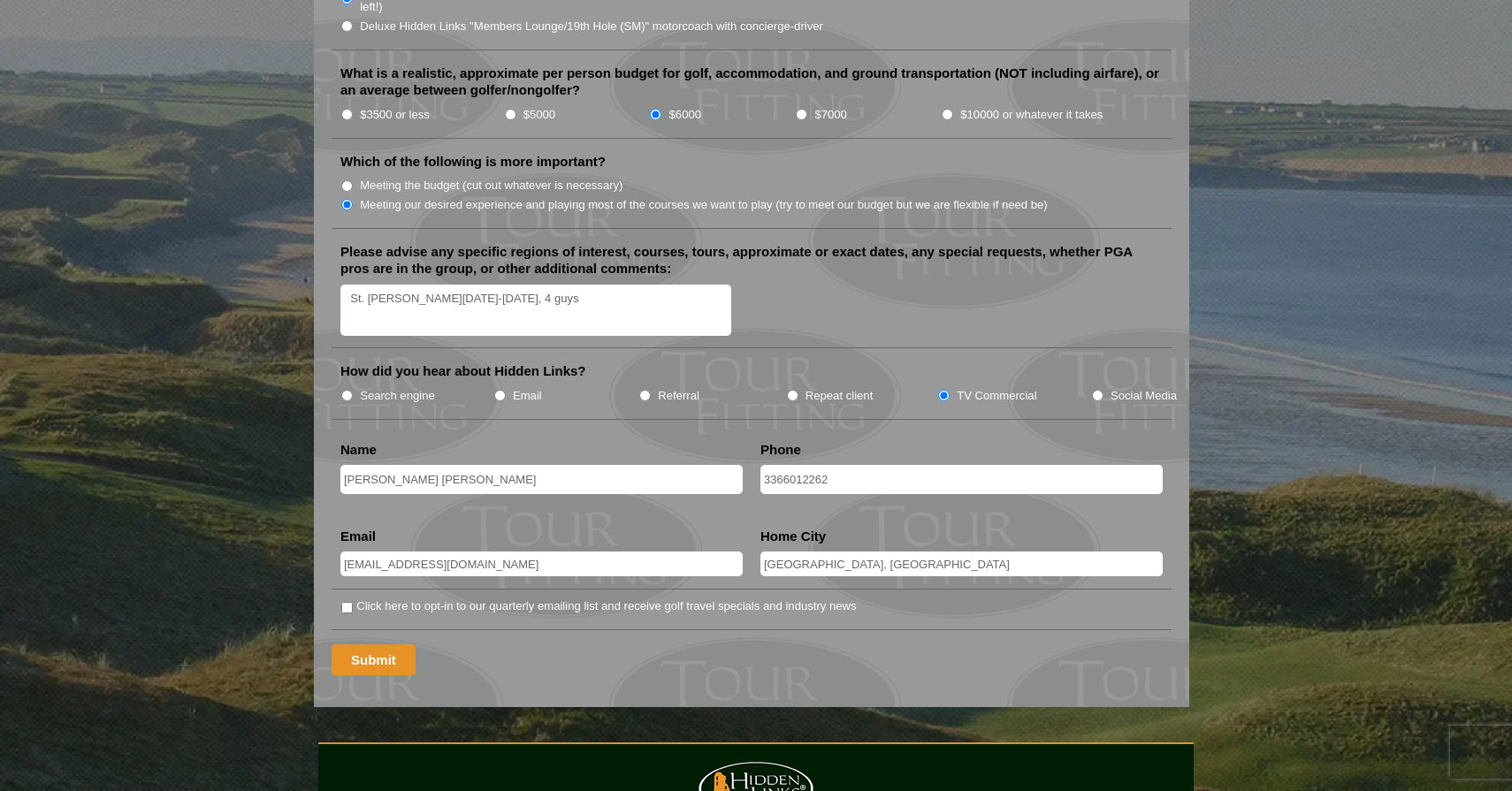
type input "Greensboro, NC"
click at [360, 645] on input "Submit" at bounding box center [373, 660] width 84 height 31
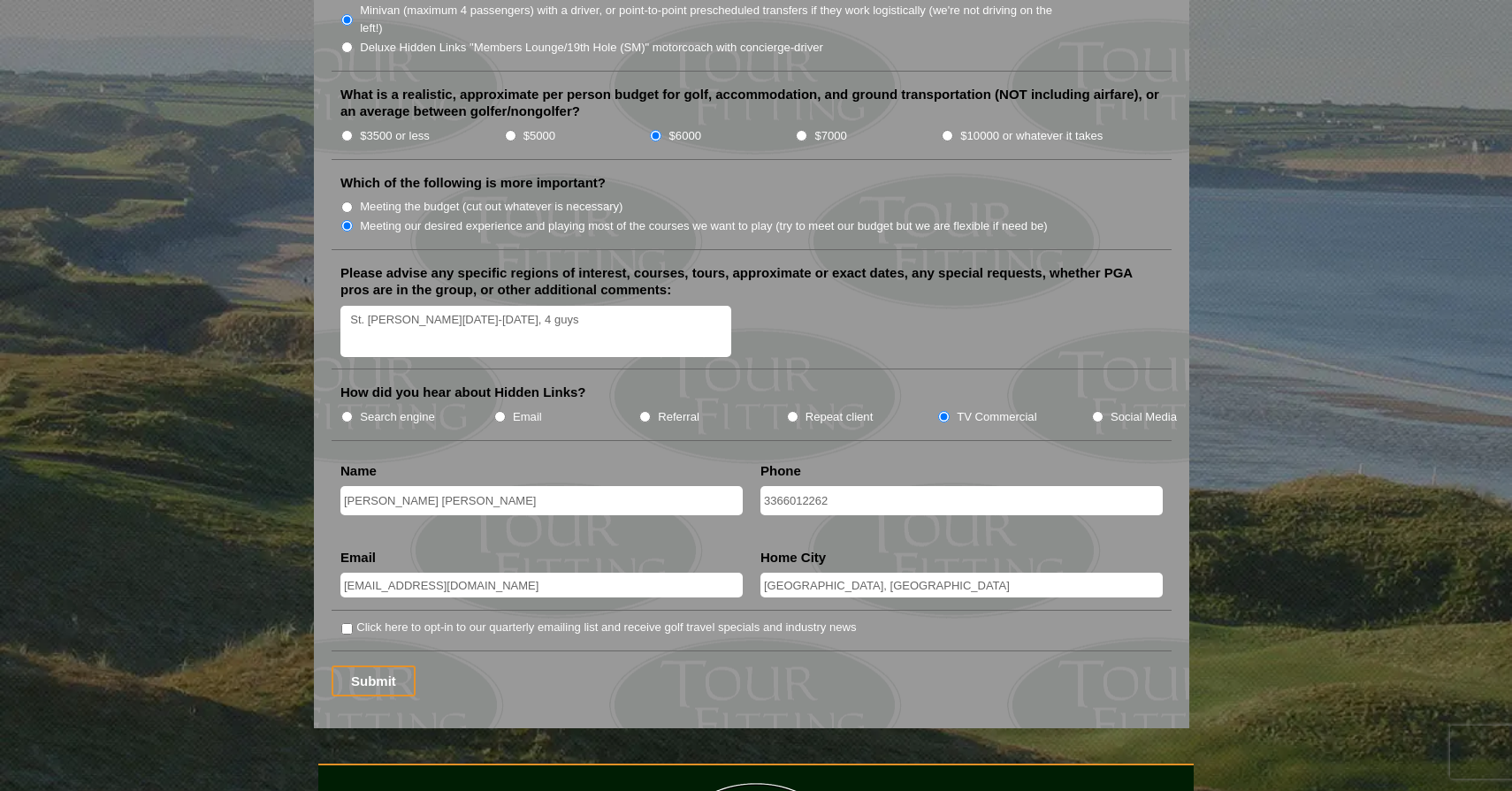
scroll to position [2033, 0]
click at [612, 573] on input "spearsreid@gmail.com" at bounding box center [541, 584] width 402 height 24
click at [798, 665] on div "Submit" at bounding box center [751, 681] width 840 height 31
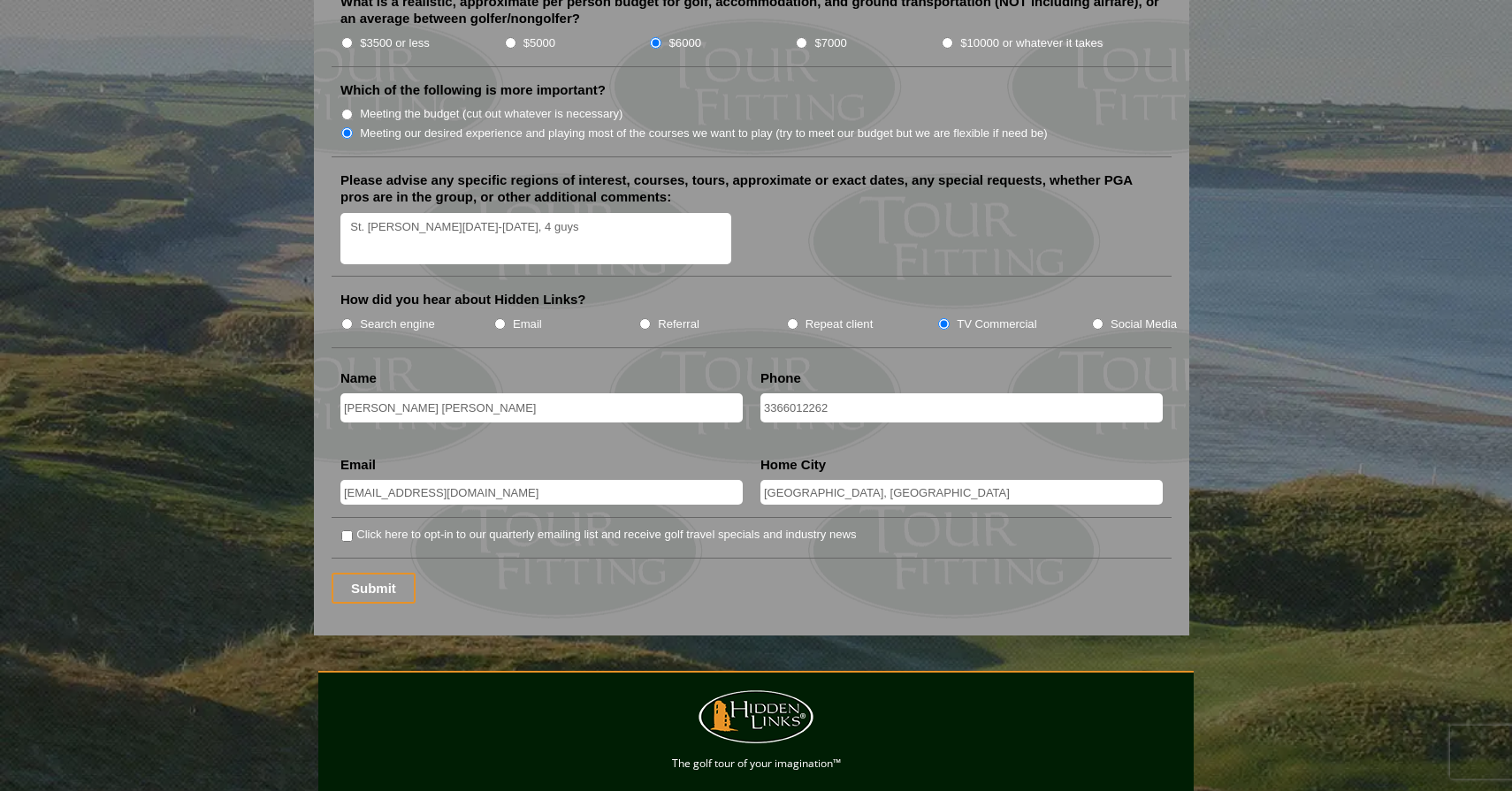
scroll to position [2134, 0]
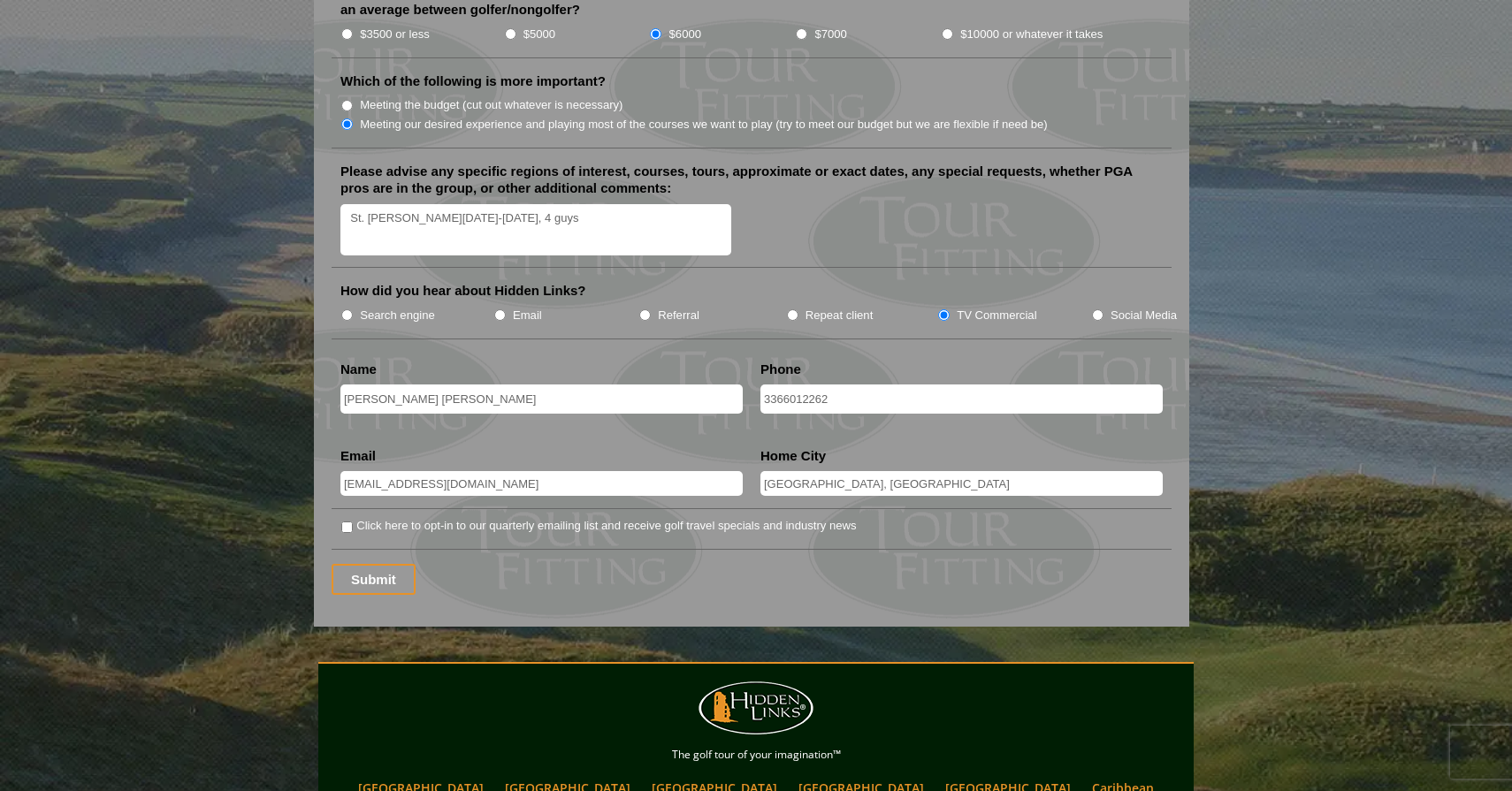
click at [875, 471] on input "Greensboro, NC" at bounding box center [961, 482] width 402 height 24
type input "Greensboro"
click at [371, 563] on input "Submit" at bounding box center [373, 579] width 84 height 31
